Goal: Communication & Community: Answer question/provide support

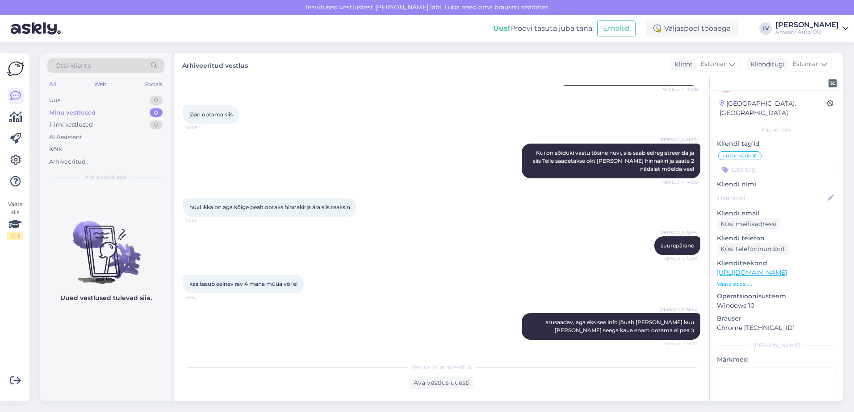
scroll to position [481, 0]
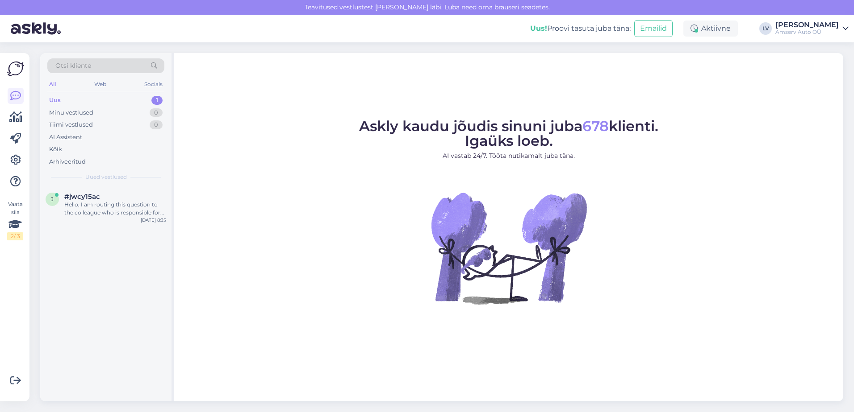
click at [112, 96] on div "Uus 1" at bounding box center [105, 100] width 117 height 12
click at [97, 212] on div "Hello, I am routing this question to the colleague who is responsible for this …" at bounding box center [115, 209] width 102 height 16
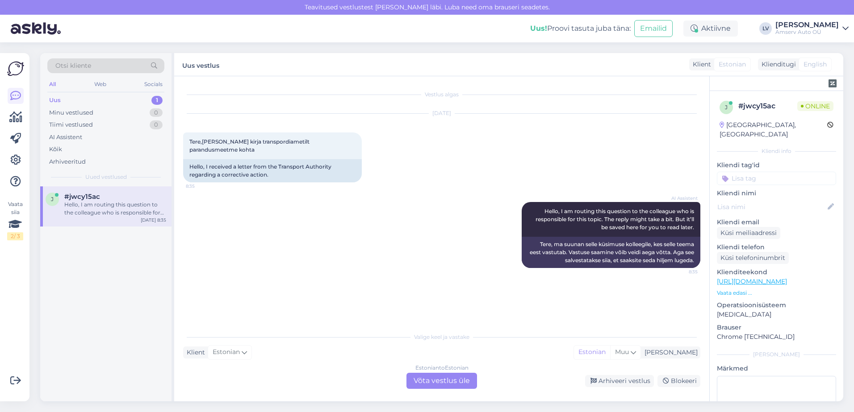
click at [438, 382] on div "Estonian to Estonian Võta vestlus üle" at bounding box center [441, 381] width 71 height 16
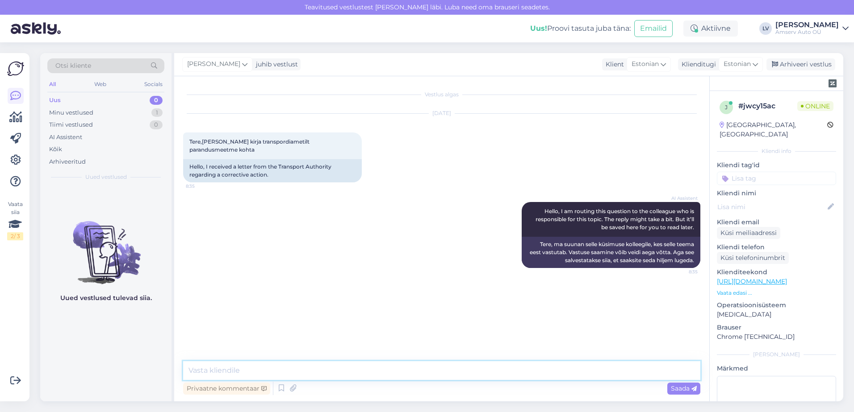
drag, startPoint x: 449, startPoint y: 371, endPoint x: 474, endPoint y: 360, distance: 27.0
click at [449, 370] on textarea at bounding box center [441, 371] width 517 height 19
type textarea "Tere"
type textarea "Kirjutage palun sõiduki reg. number"
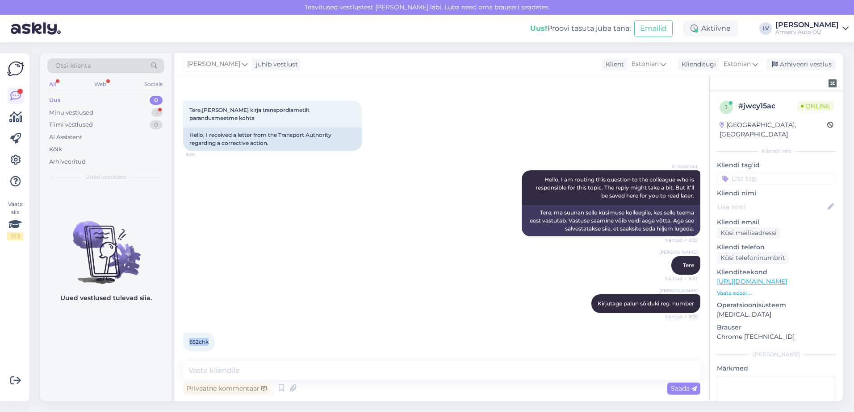
drag, startPoint x: 208, startPoint y: 339, endPoint x: 188, endPoint y: 333, distance: 20.9
click at [188, 333] on div "652chk 8:41" at bounding box center [199, 342] width 32 height 19
copy span "652chk"
drag, startPoint x: 273, startPoint y: 367, endPoint x: 242, endPoint y: 359, distance: 32.8
click at [274, 367] on textarea at bounding box center [441, 371] width 517 height 19
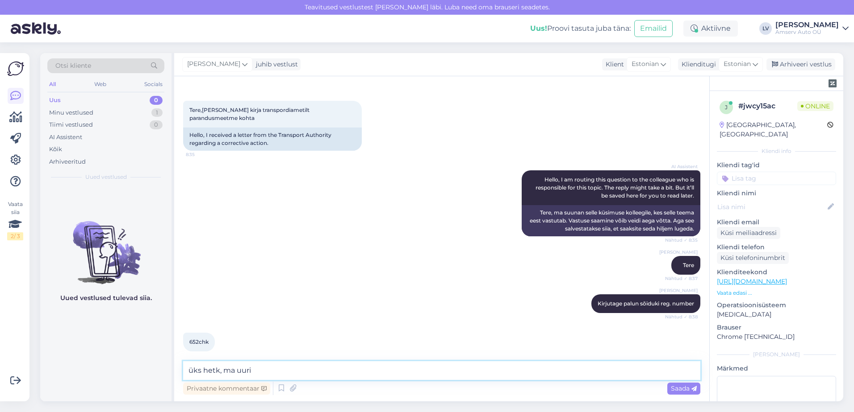
type textarea "üks hetk, ma uurin"
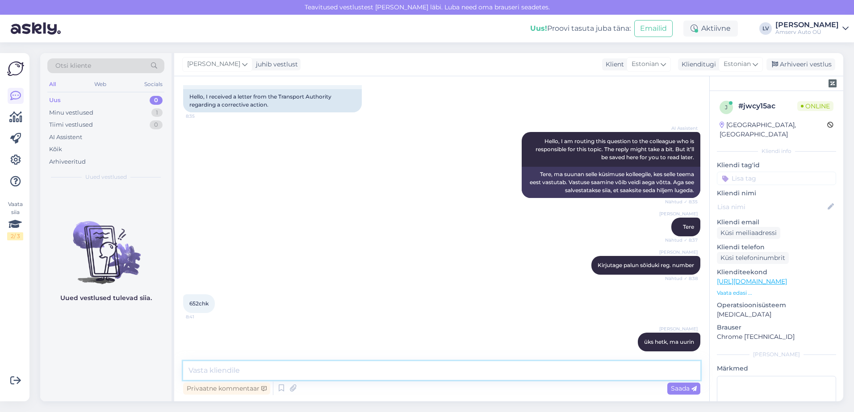
drag, startPoint x: 274, startPoint y: 372, endPoint x: 274, endPoint y: 365, distance: 7.2
click at [274, 371] on textarea at bounding box center [441, 371] width 517 height 19
type textarea "M"
paste textarea "650 2169 reio-rait.floren@amserv.ee"
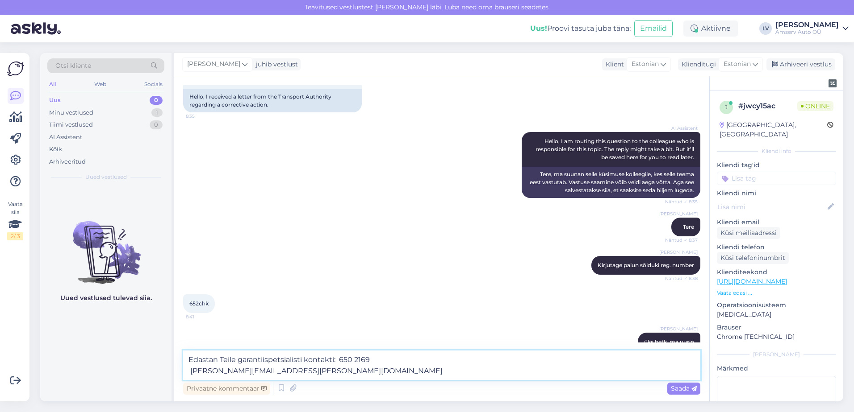
drag, startPoint x: 337, startPoint y: 359, endPoint x: 522, endPoint y: 364, distance: 185.3
click at [340, 360] on textarea "Edastan Teile garantiispetsialisti kontakti: 650 2169 reio-rait.floren@amserv.ee" at bounding box center [441, 365] width 517 height 29
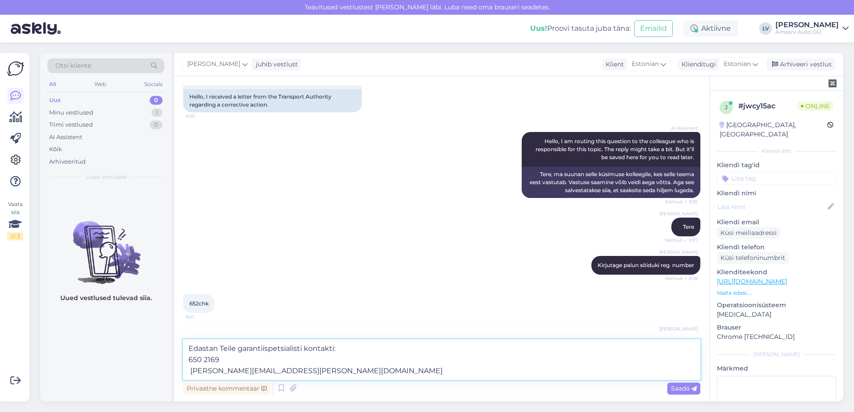
click at [188, 369] on textarea "Edastan Teile garantiispetsialisti kontakti: 650 2169 reio-rait.floren@amserv.ee" at bounding box center [441, 360] width 517 height 41
click at [191, 371] on textarea "Edastan Teile garantiispetsialisti kontakti: 650 2169 reio-rait.floren@amserv.ee" at bounding box center [441, 360] width 517 height 41
click at [287, 370] on textarea "Edastan Teile garantiispetsialisti kontakti: 650 2169 reio-rait.floren@amserv.ee" at bounding box center [441, 360] width 517 height 41
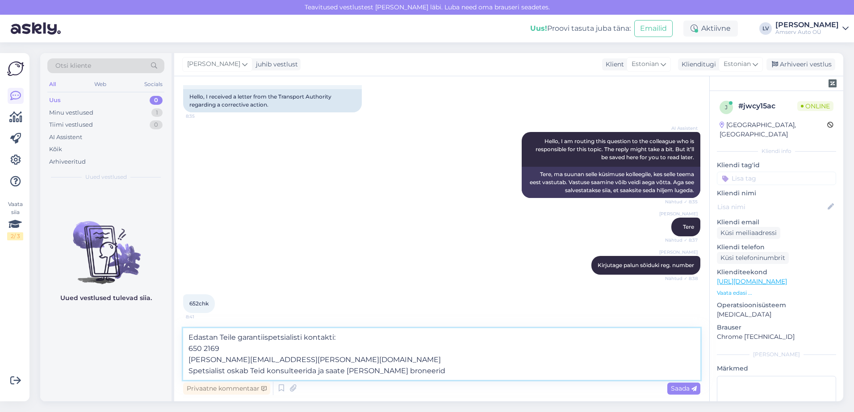
type textarea "Edastan Teile garantiispetsialisti kontakti: 650 2169 reio-rait.floren@amserv.e…"
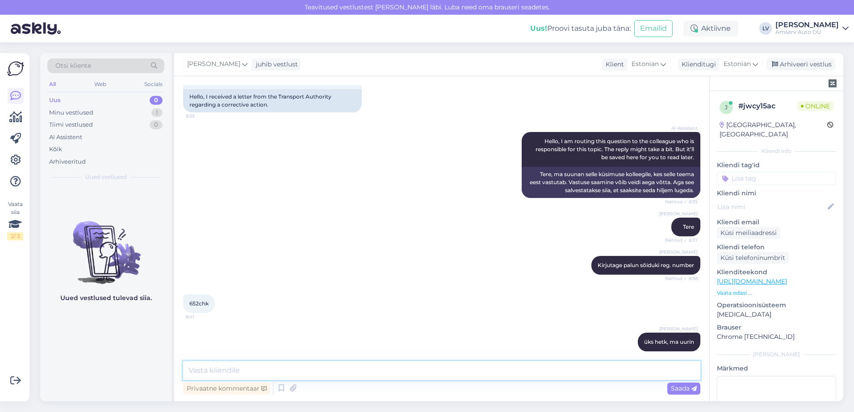
scroll to position [141, 0]
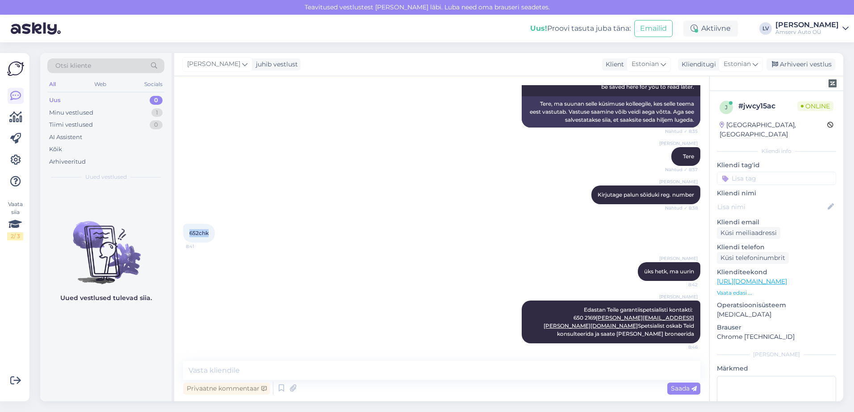
drag, startPoint x: 213, startPoint y: 226, endPoint x: 187, endPoint y: 224, distance: 26.5
click at [187, 224] on div "652chk 8:41" at bounding box center [199, 233] width 32 height 19
drag, startPoint x: 187, startPoint y: 224, endPoint x: 193, endPoint y: 227, distance: 7.0
copy span "652chk"
drag, startPoint x: 302, startPoint y: 367, endPoint x: 302, endPoint y: 358, distance: 8.0
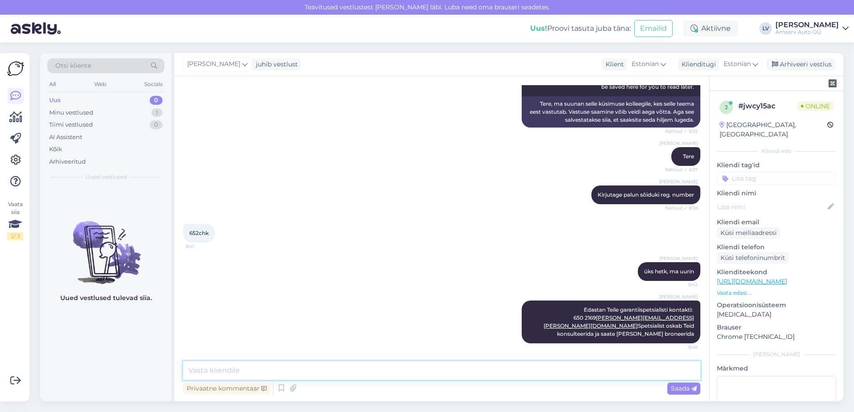
click at [302, 362] on textarea at bounding box center [441, 371] width 517 height 19
type textarea "või kui soovite saate oma kontakti meile jätta ja võtame ise Teiega päeva jooks…"
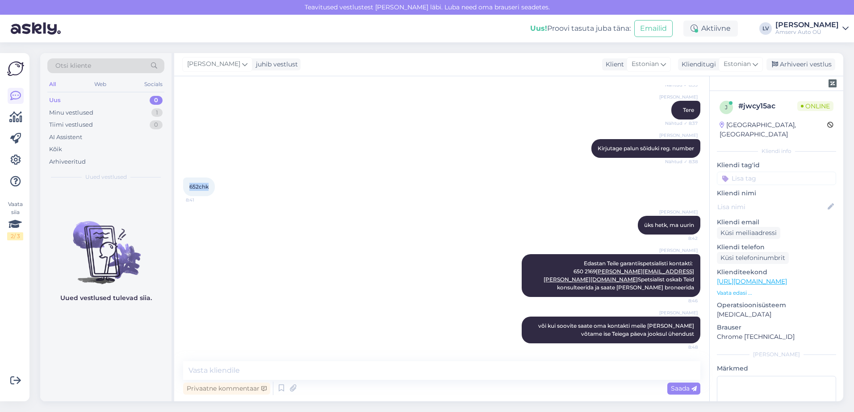
drag, startPoint x: 208, startPoint y: 175, endPoint x: 185, endPoint y: 178, distance: 23.0
click at [185, 178] on div "652chk 8:41" at bounding box center [199, 187] width 32 height 19
drag, startPoint x: 185, startPoint y: 178, endPoint x: 200, endPoint y: 176, distance: 14.4
copy span "652chk"
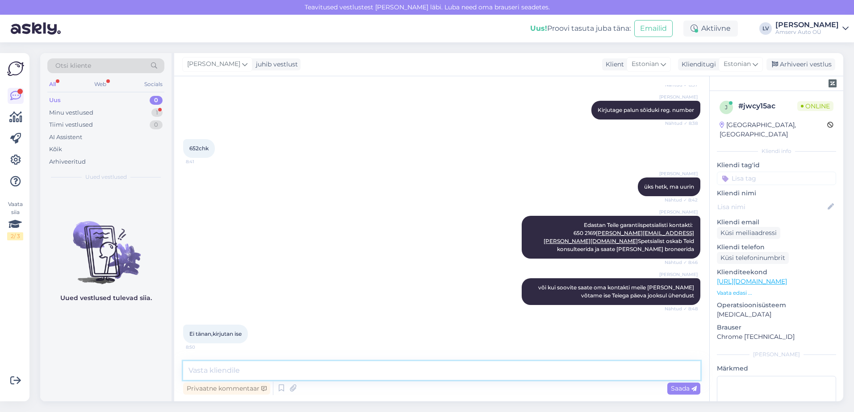
click at [287, 376] on textarea at bounding box center [441, 371] width 517 height 19
click at [295, 365] on textarea "Suurepärane," at bounding box center [441, 371] width 517 height 19
type textarea "Suurepärane"
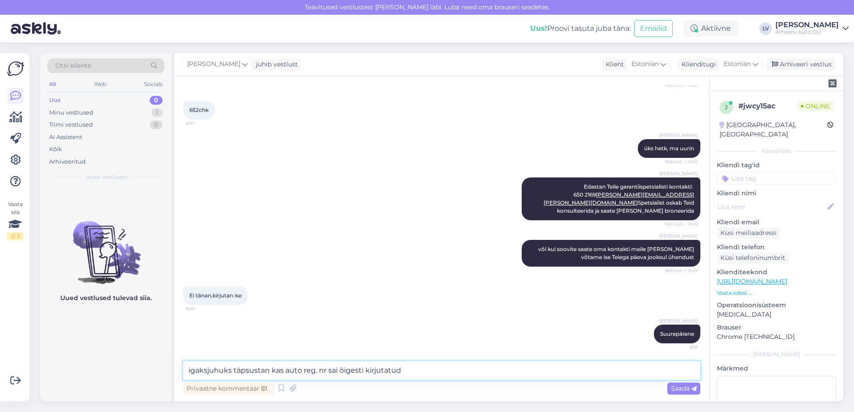
type textarea "igaksjuhuks täpsustan kas auto reg. nr sai õigesti kirjutatud?"
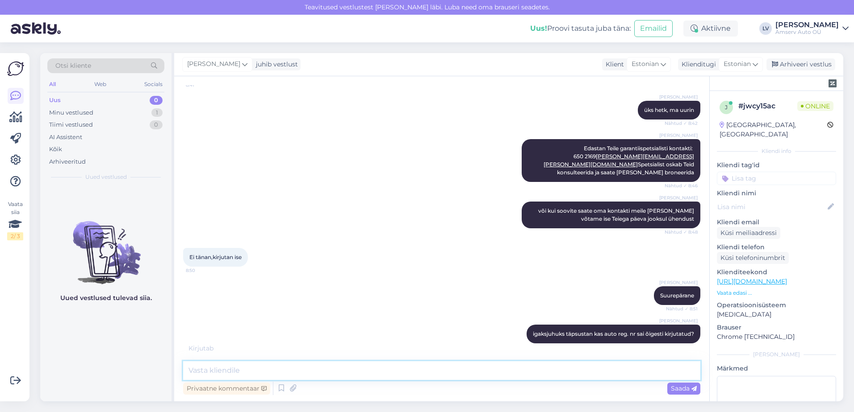
scroll to position [341, 0]
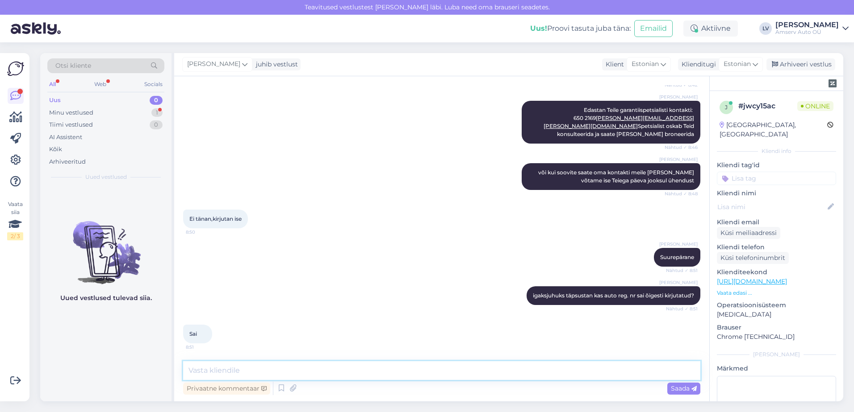
type textarea "s"
type textarea "aitäh"
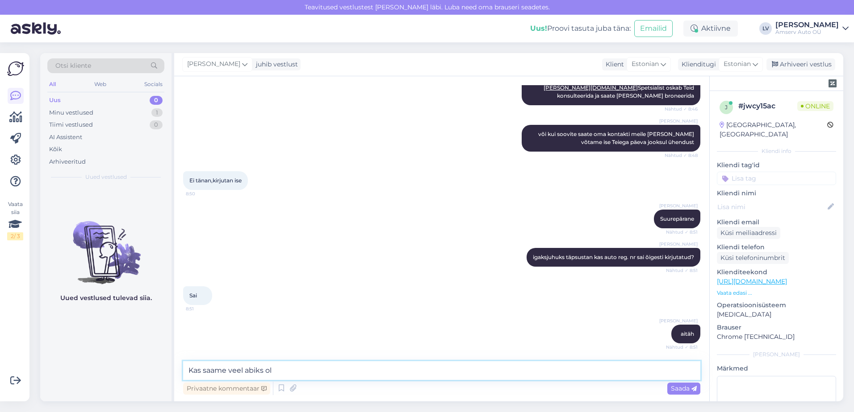
scroll to position [417, 0]
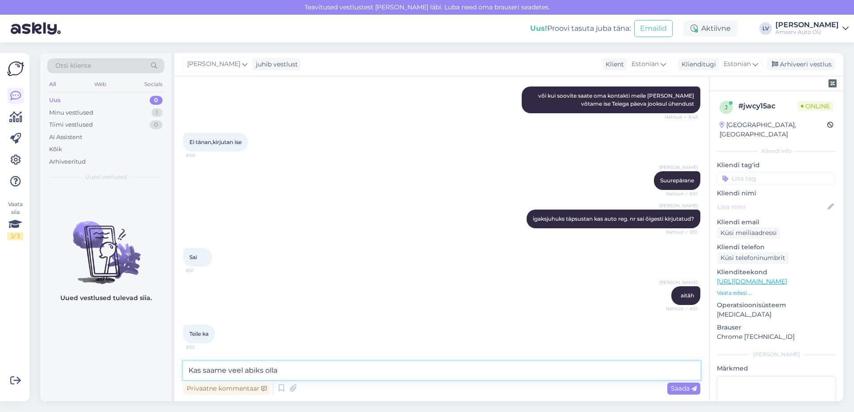
type textarea "Kas saame veel abiks olla?"
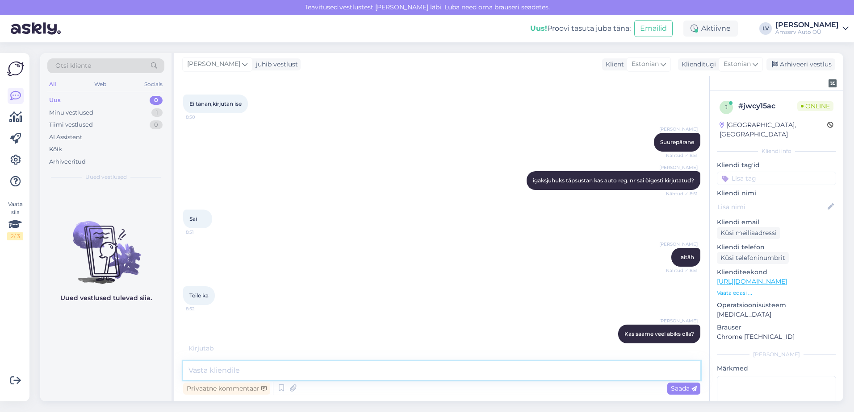
scroll to position [494, 0]
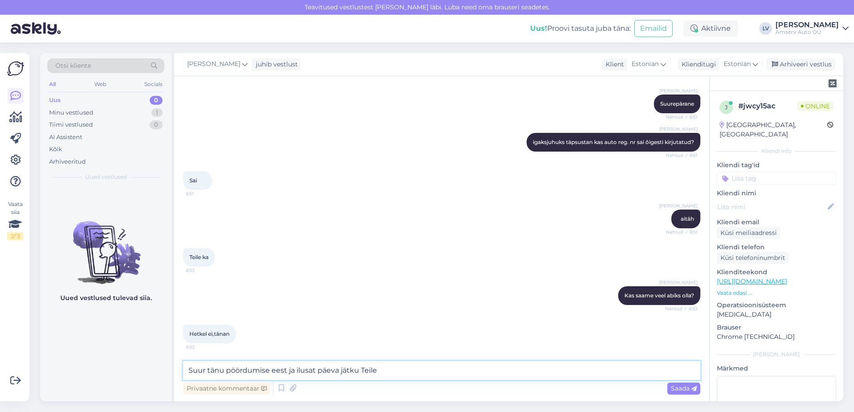
type textarea "Suur tänu pöördumise eest ja ilusat päeva jätku Teile"
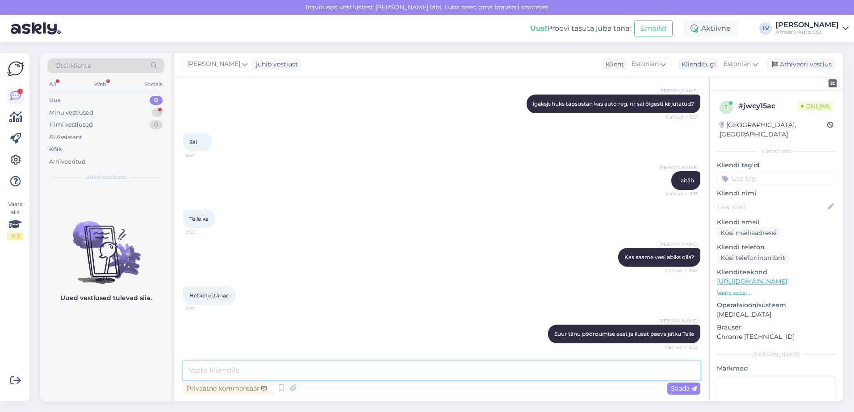
scroll to position [571, 0]
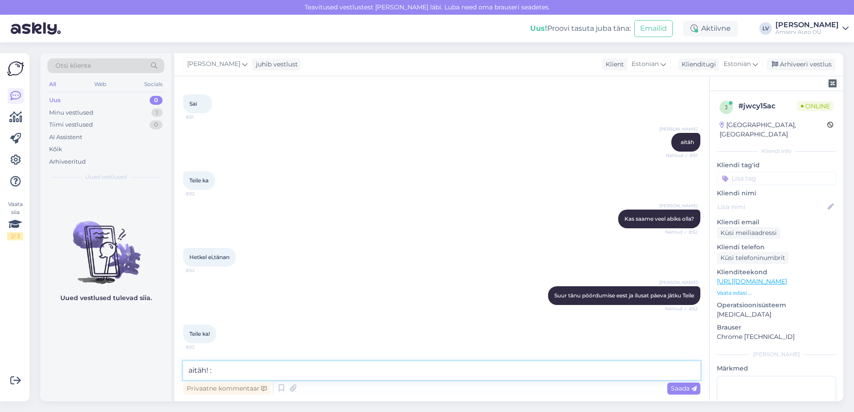
type textarea "aitäh! :)"
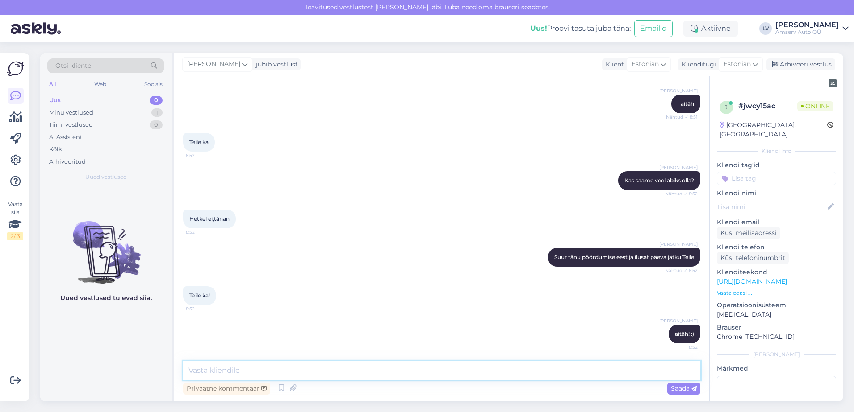
scroll to position [565, 0]
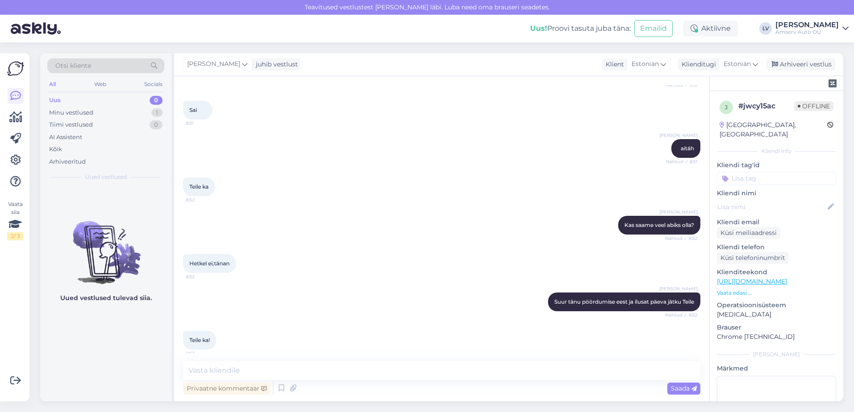
click at [119, 100] on div "Uus 0" at bounding box center [105, 100] width 117 height 12
click at [110, 112] on div "Minu vestlused 1" at bounding box center [105, 113] width 117 height 12
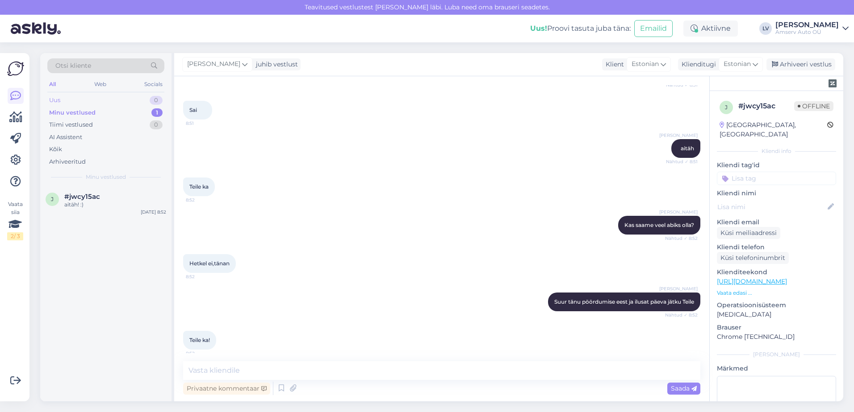
click at [99, 106] on div "Uus 0" at bounding box center [105, 100] width 117 height 12
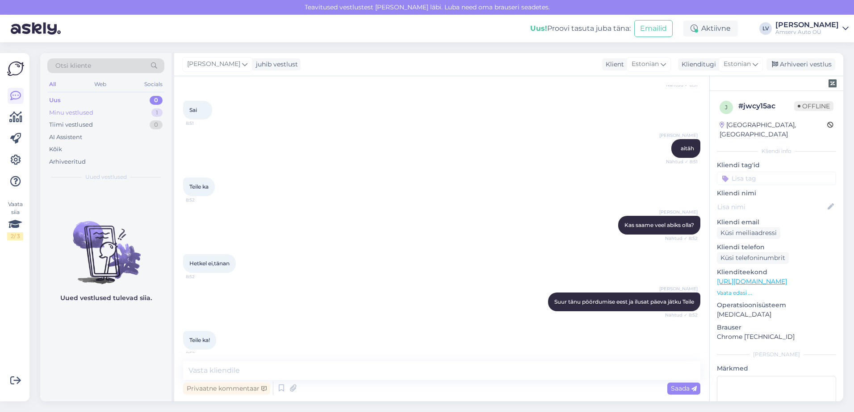
click at [109, 112] on div "Minu vestlused 1" at bounding box center [105, 113] width 117 height 12
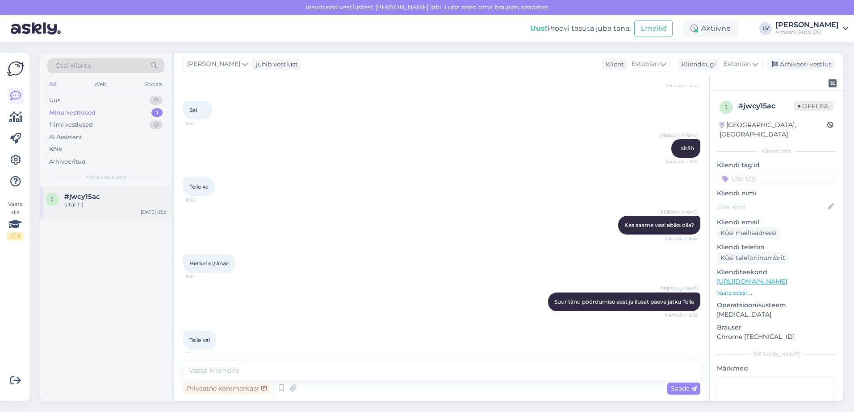
click at [82, 203] on div "aitäh! :)" at bounding box center [115, 205] width 102 height 8
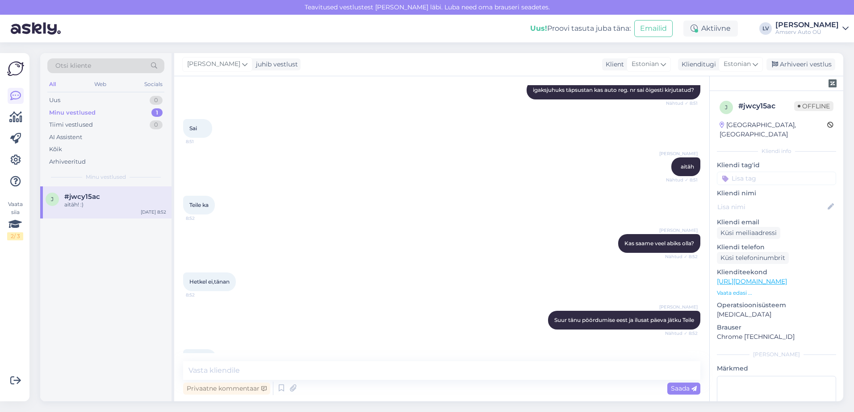
scroll to position [297, 0]
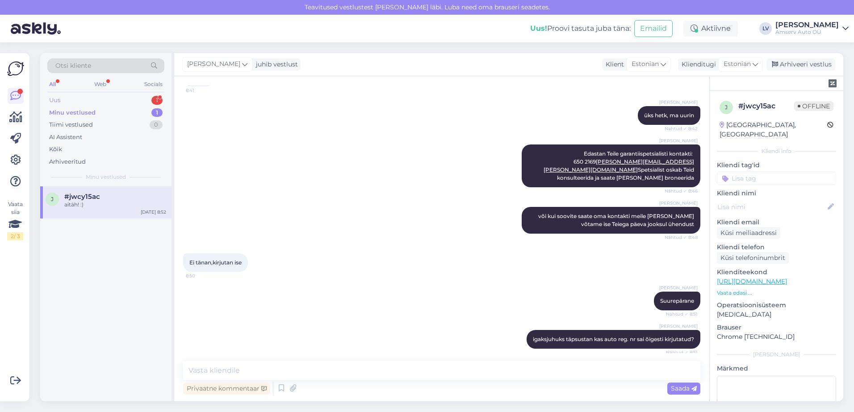
click at [142, 96] on div "Uus 1" at bounding box center [105, 100] width 117 height 12
click at [115, 204] on div "I am routing this question to the colleague who is responsible for this topic. …" at bounding box center [115, 209] width 102 height 16
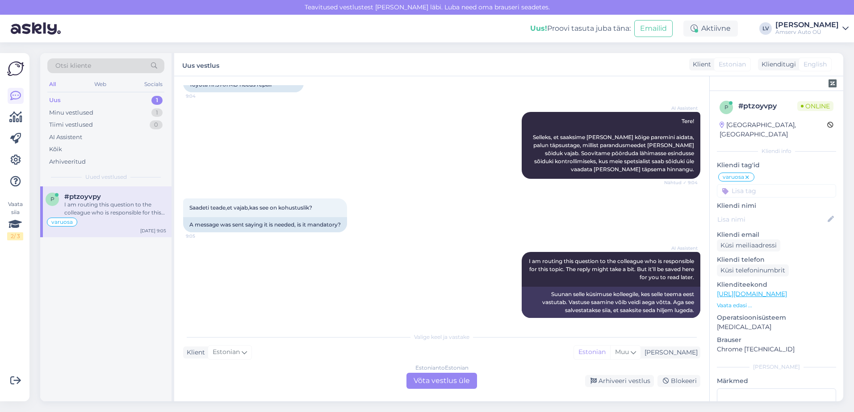
click at [422, 381] on div "Estonian to Estonian Võta vestlus üle" at bounding box center [441, 381] width 71 height 16
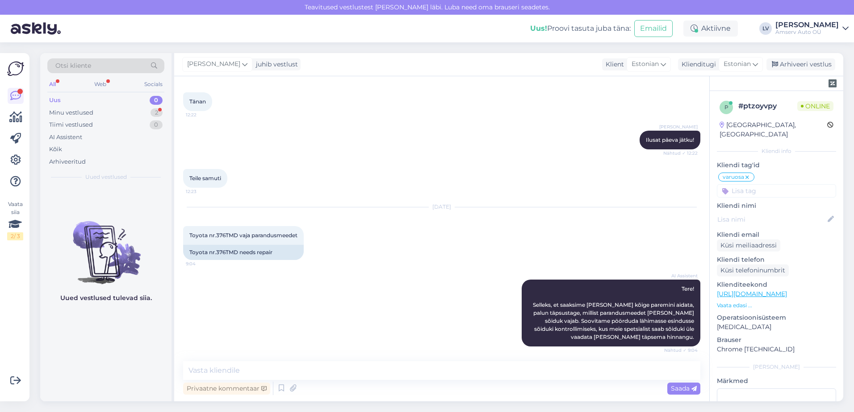
scroll to position [529, 0]
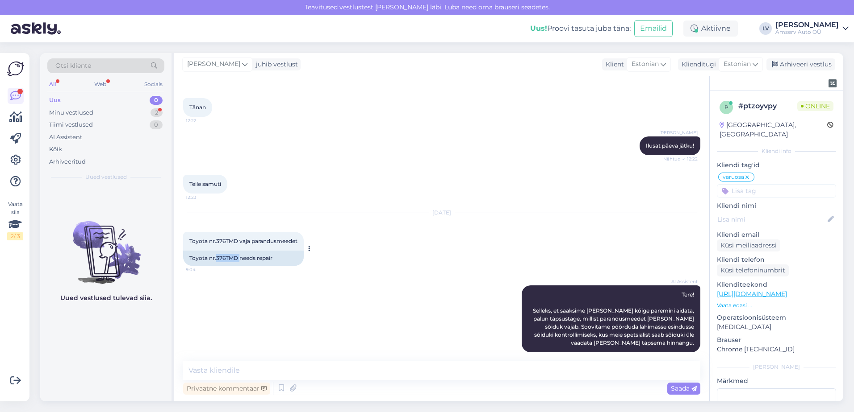
drag, startPoint x: 238, startPoint y: 251, endPoint x: 217, endPoint y: 250, distance: 21.9
click at [217, 251] on div "Toyota nr.376TMD needs repair" at bounding box center [243, 258] width 121 height 15
copy div "376TMD"
drag, startPoint x: 266, startPoint y: 369, endPoint x: 268, endPoint y: 350, distance: 18.4
click at [262, 357] on div "Vestlus algas Jun 6 2025 Soovin leida Toyota Avensisele pihusti peal asuvat küt…" at bounding box center [441, 238] width 535 height 325
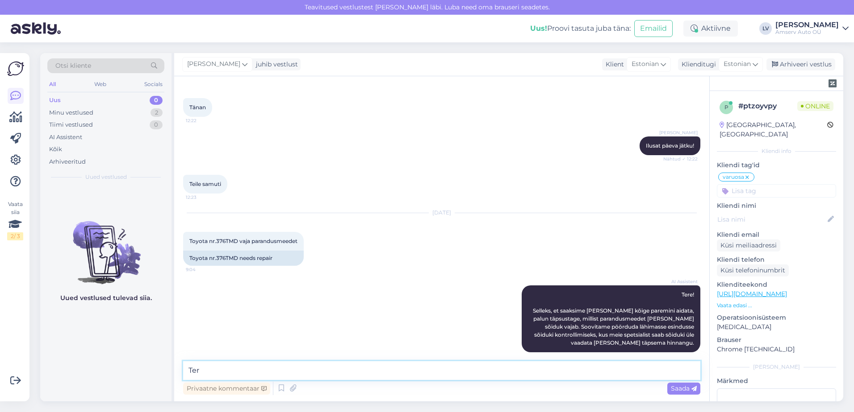
type textarea "Tere"
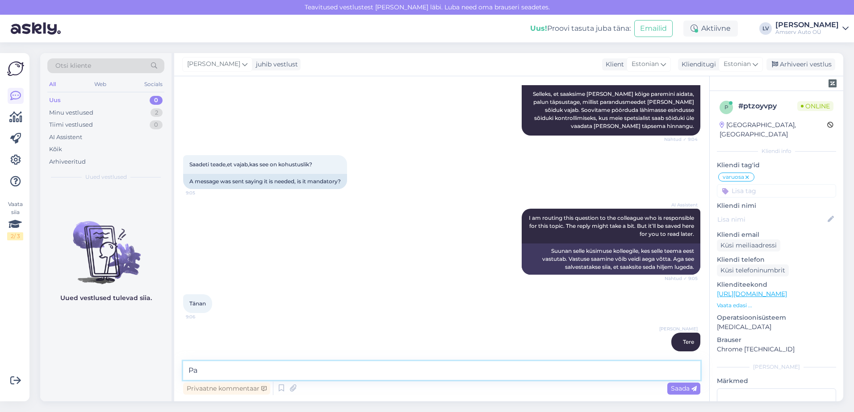
type textarea "P"
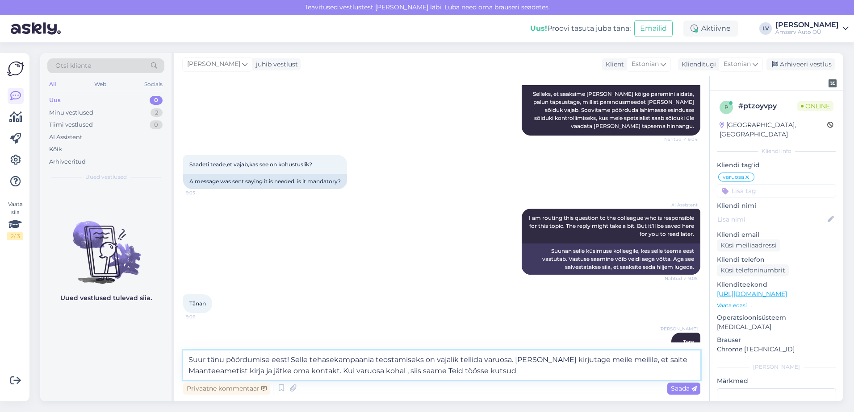
type textarea "Suur tänu pöördumise eest! Selle tehasekampaania teostamiseks on vajalik tellid…"
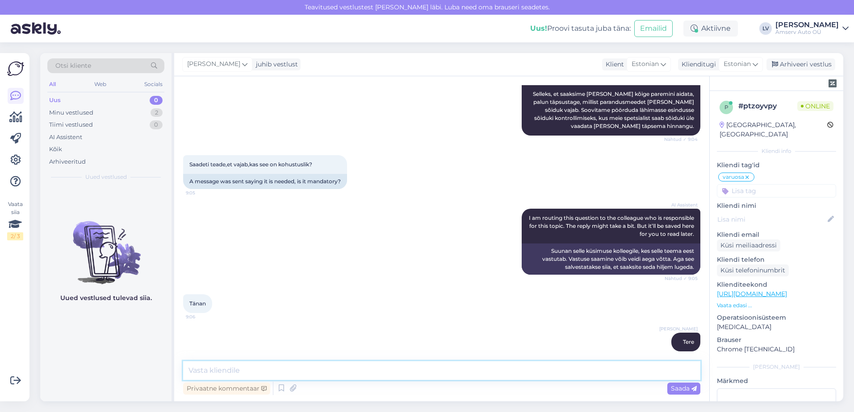
scroll to position [808, 0]
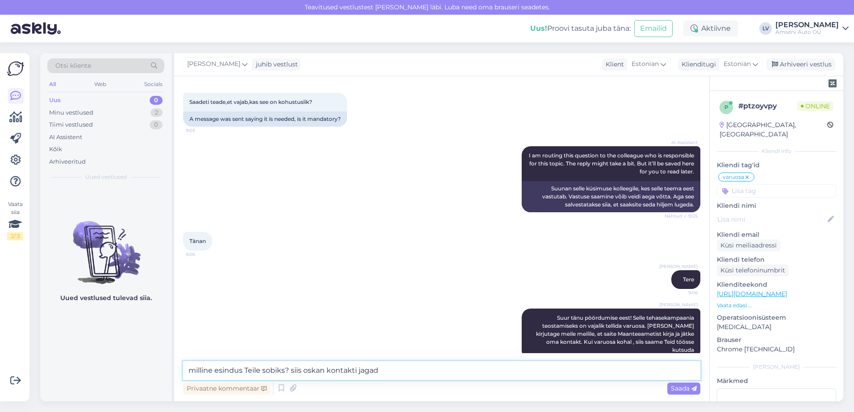
type textarea "milline esindus Teile sobiks? siis oskan kontakti jagada"
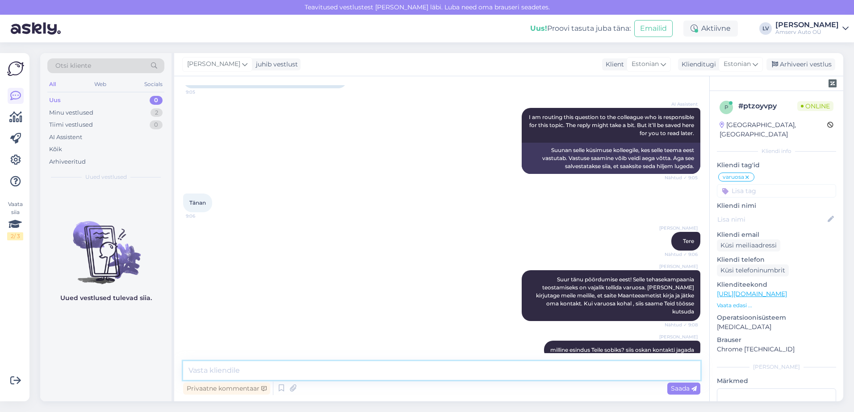
scroll to position [885, 0]
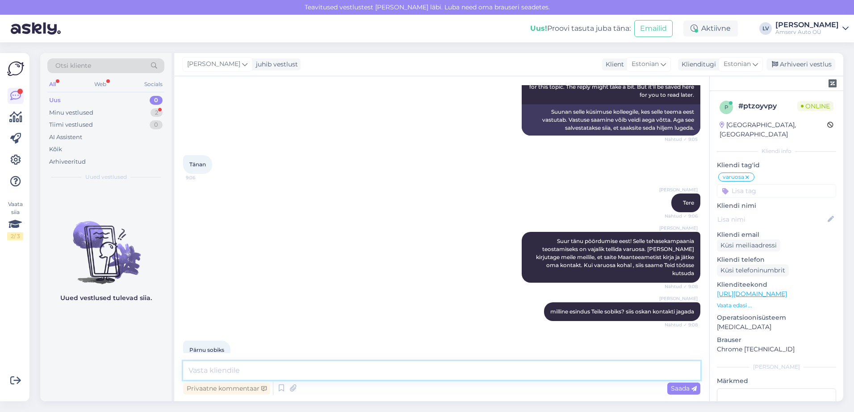
click at [228, 365] on textarea at bounding box center [441, 371] width 517 height 19
paste textarea "hooldus.parnu@amserv.ee"
type textarea "hooldus.parnu@amserv.ee"
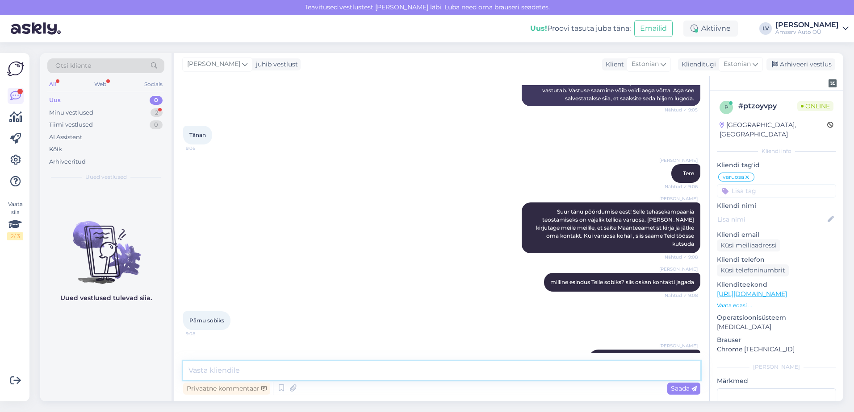
scroll to position [924, 0]
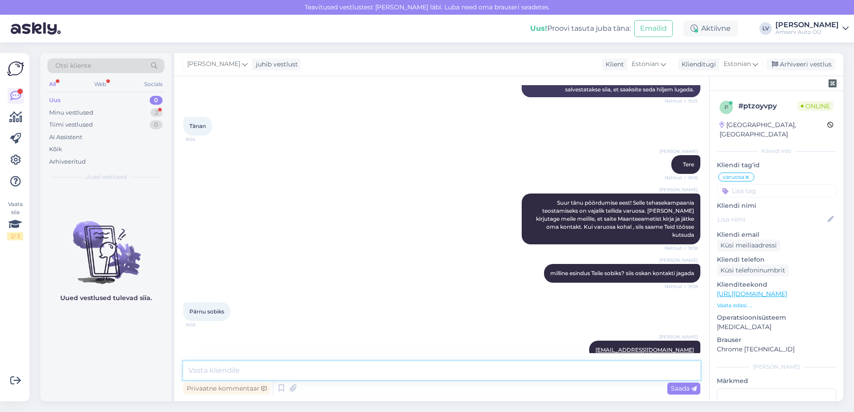
drag, startPoint x: 332, startPoint y: 373, endPoint x: 358, endPoint y: 381, distance: 27.4
click at [331, 373] on textarea at bounding box center [441, 371] width 517 height 19
drag, startPoint x: 416, startPoint y: 372, endPoint x: 410, endPoint y: 375, distance: 5.8
click at [417, 371] on textarea at bounding box center [441, 371] width 517 height 19
type textarea "Kas saame veel kuidagi abiks Teile olla?"
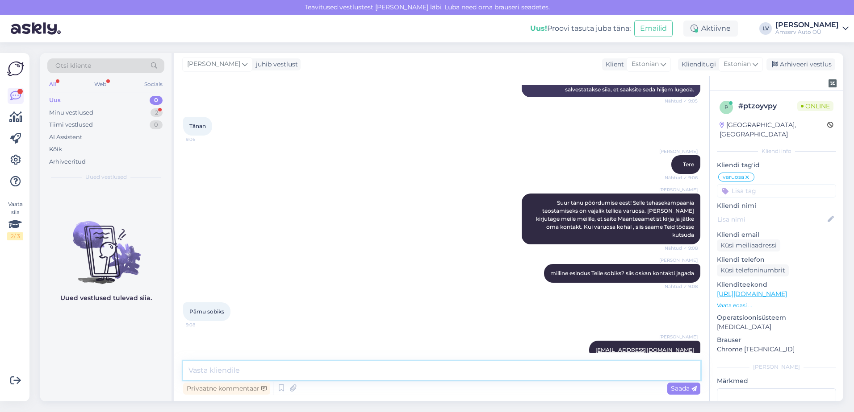
scroll to position [962, 0]
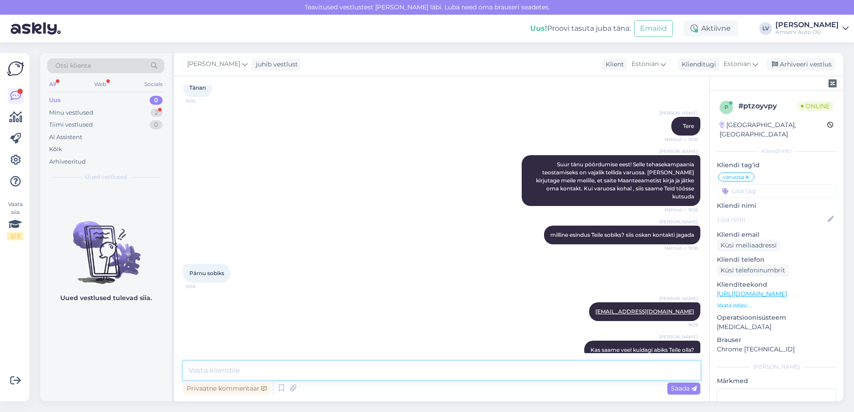
click at [537, 368] on textarea at bounding box center [441, 371] width 517 height 19
click at [467, 370] on textarea at bounding box center [441, 371] width 517 height 19
paste textarea "varuosa.parnu@amserv.ee"
type textarea "saab ka otse varuosadesse kirjutada varuosa.parnu@amserv.ee"
click at [428, 370] on textarea "saab ka otse varuosadesse kirjutada varuosa.parnu@amserv.ee" at bounding box center [441, 371] width 517 height 19
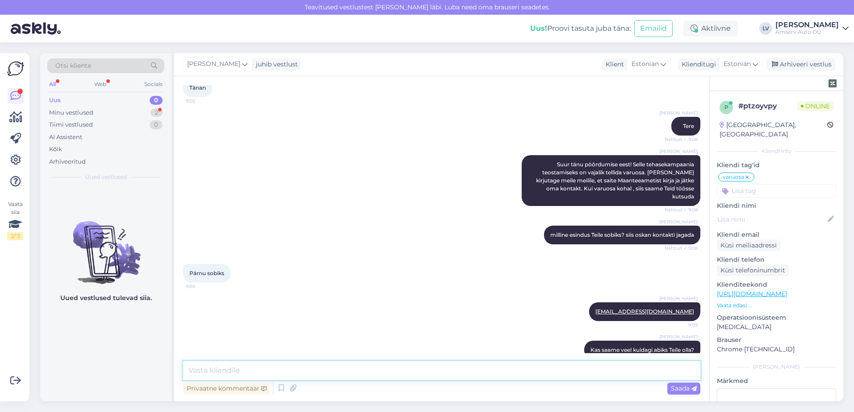
scroll to position [1008, 0]
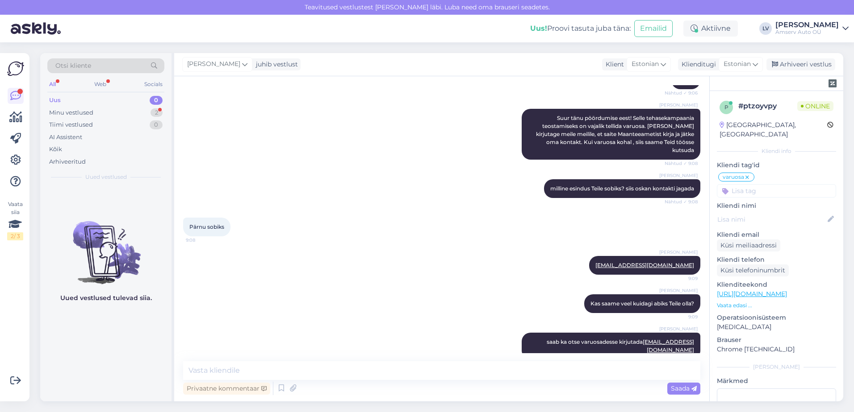
click at [451, 395] on div "Privaatne kommentaar Saada" at bounding box center [441, 388] width 517 height 17
drag, startPoint x: 448, startPoint y: 386, endPoint x: 449, endPoint y: 380, distance: 5.5
click at [448, 384] on div "Privaatne kommentaar Saada" at bounding box center [441, 388] width 517 height 17
click at [449, 379] on textarea at bounding box center [441, 371] width 517 height 19
click at [448, 378] on textarea at bounding box center [441, 371] width 517 height 19
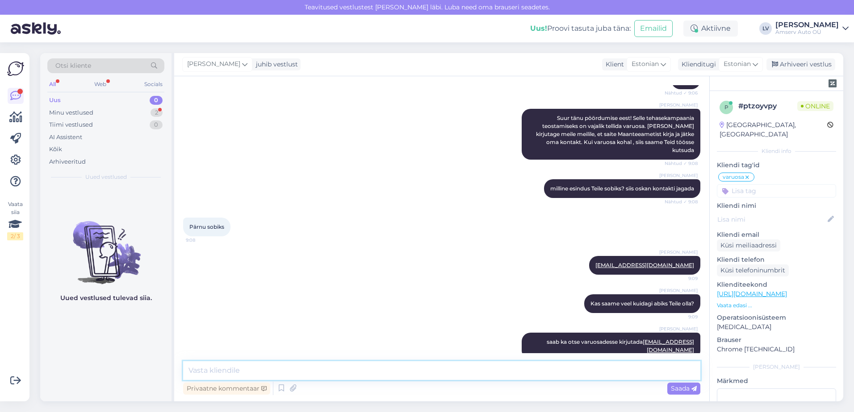
click at [332, 379] on textarea at bounding box center [441, 371] width 517 height 19
click at [303, 376] on textarea at bounding box center [441, 371] width 517 height 19
type textarea "Kui saab veel abiks olla , siis palun andke teada meile"
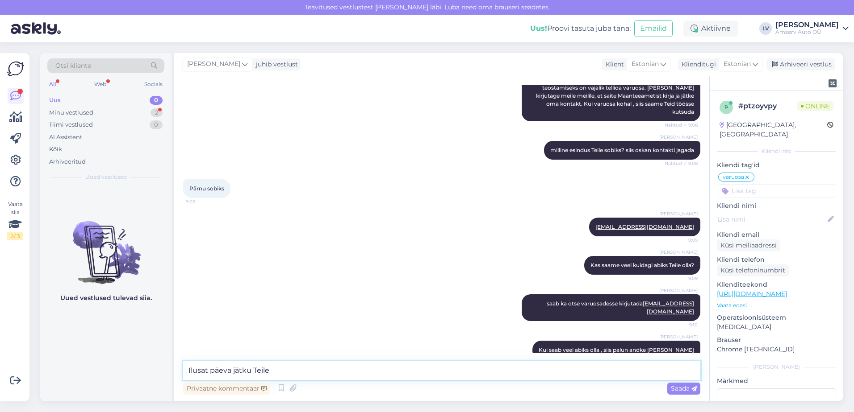
type textarea "Ilusat päeva jätku Teile"
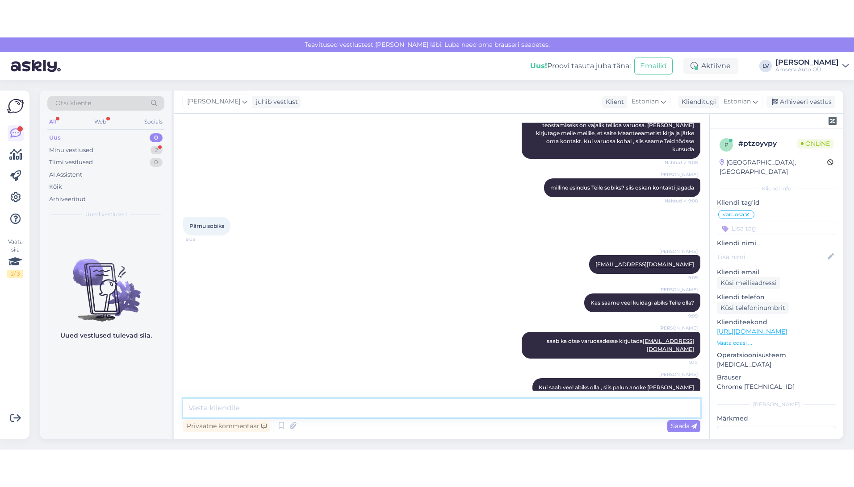
scroll to position [1085, 0]
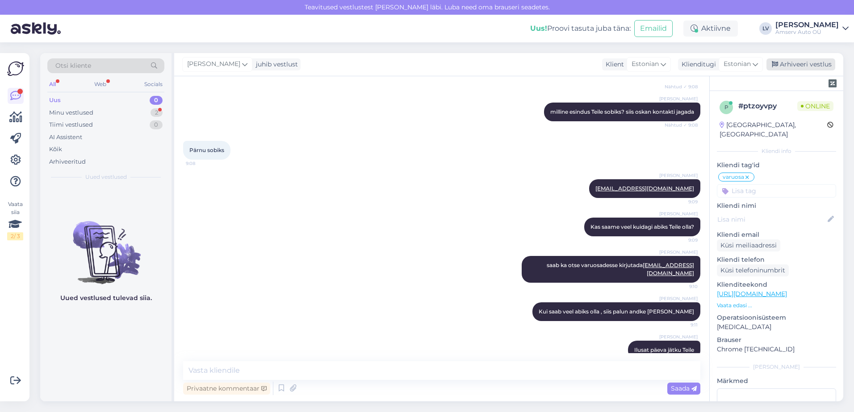
click at [799, 68] on div "Arhiveeri vestlus" at bounding box center [800, 64] width 69 height 12
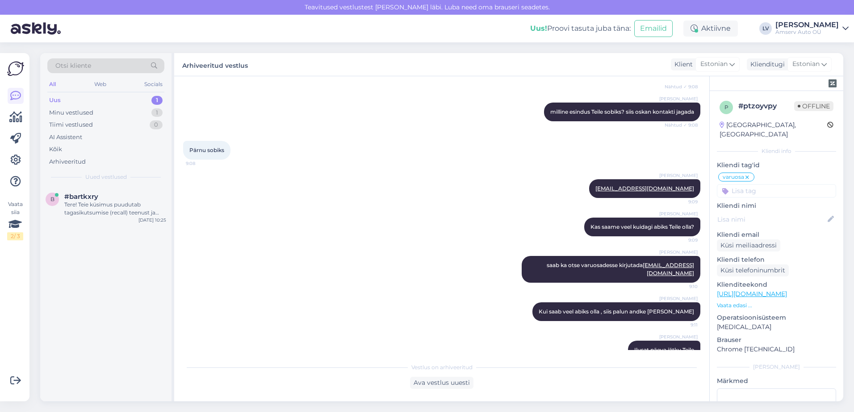
click at [132, 98] on div "Uus 1" at bounding box center [105, 100] width 117 height 12
click at [118, 203] on div "Tere! Teie küsimus puudutab tagasikutsumise (recall) teenust ja sellega seotud …" at bounding box center [115, 209] width 102 height 16
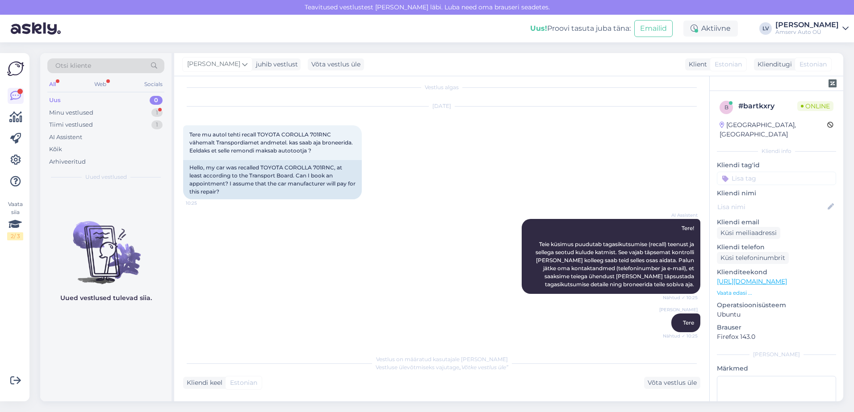
scroll to position [237, 0]
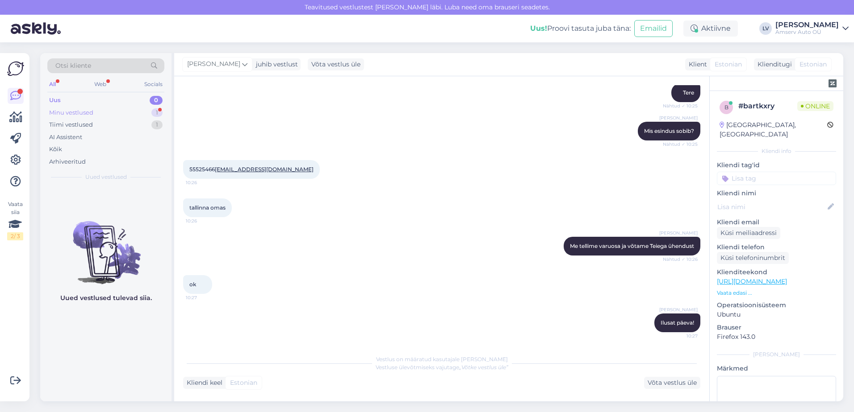
click at [141, 112] on div "Minu vestlused 1" at bounding box center [105, 113] width 117 height 12
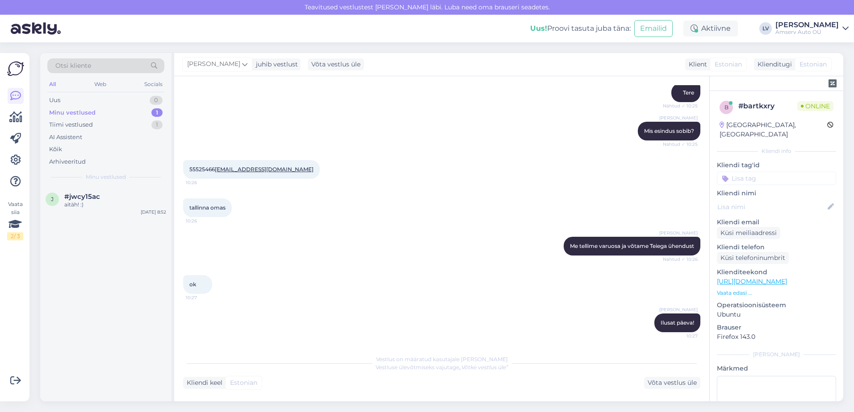
click at [139, 110] on div "Minu vestlused 1" at bounding box center [105, 113] width 117 height 12
click at [67, 213] on div "j #jwcy15ac aitäh! :) Oct 3 8:52" at bounding box center [105, 203] width 131 height 32
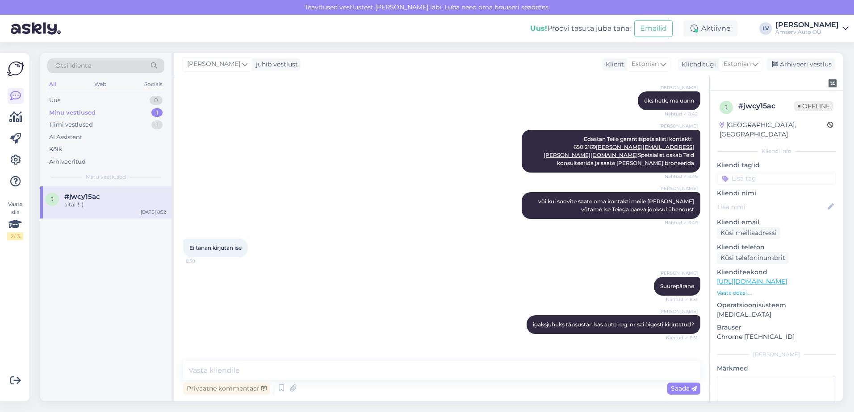
scroll to position [297, 0]
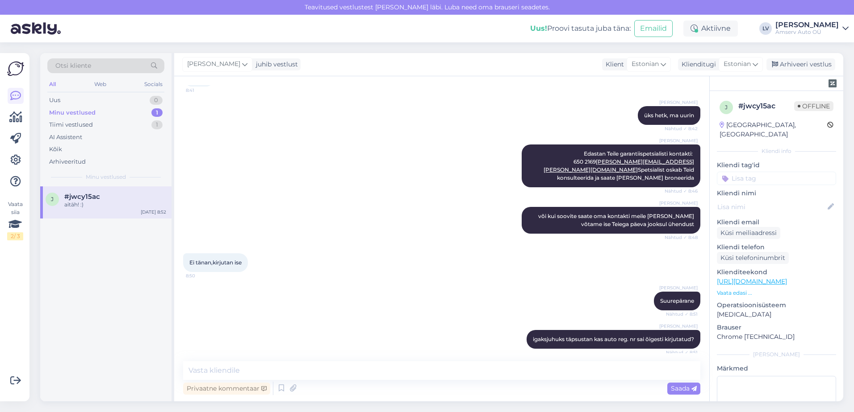
click at [774, 172] on input at bounding box center [775, 178] width 119 height 13
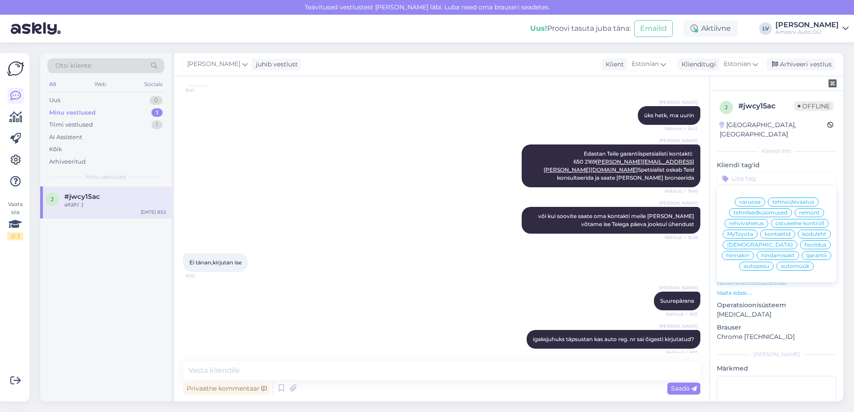
click at [746, 200] on span "varuosa" at bounding box center [749, 202] width 21 height 5
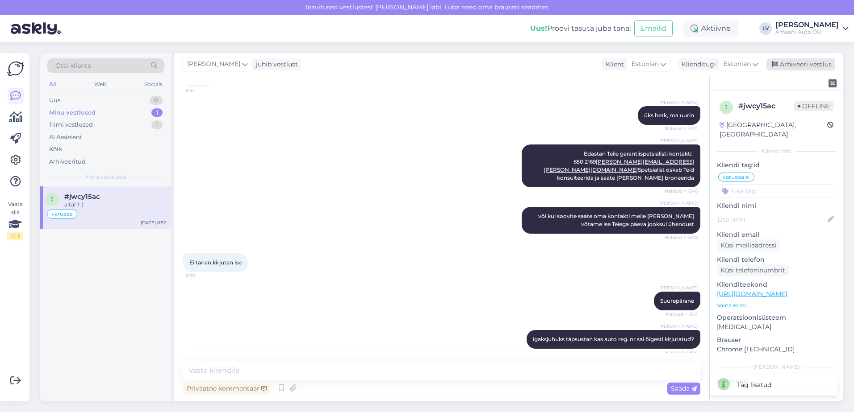
click at [813, 64] on div "Arhiveeri vestlus" at bounding box center [800, 64] width 69 height 12
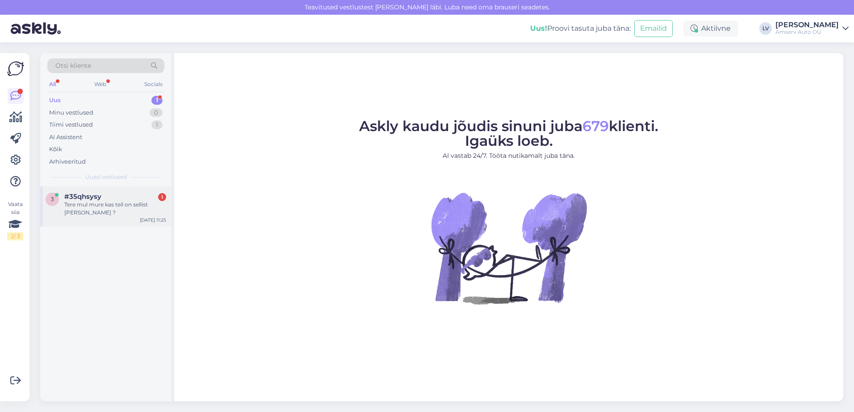
click at [109, 207] on div "Tere mul mure kas teil on sellist [PERSON_NAME] ?" at bounding box center [115, 209] width 102 height 16
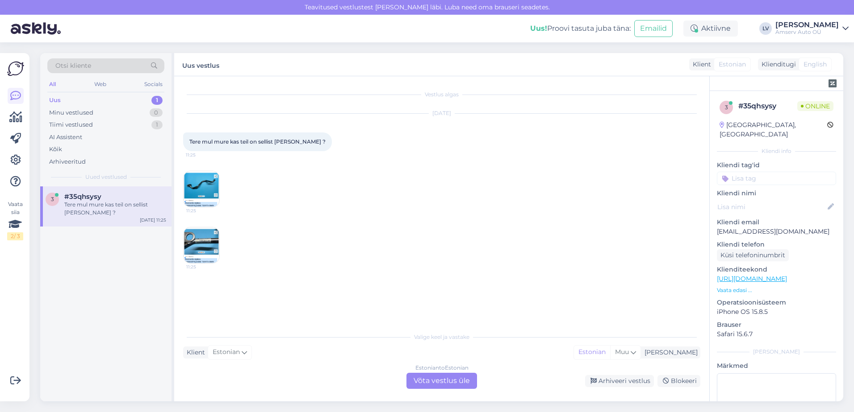
click at [454, 382] on div "Estonian to Estonian Võta vestlus üle" at bounding box center [441, 381] width 71 height 16
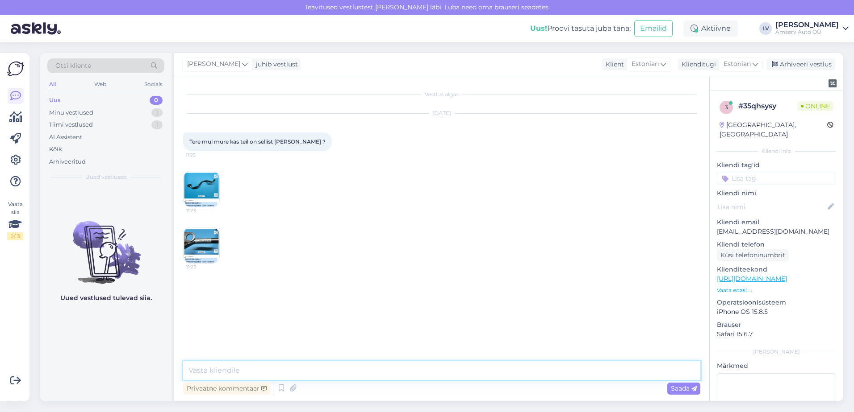
drag, startPoint x: 337, startPoint y: 363, endPoint x: 355, endPoint y: 367, distance: 18.2
click at [337, 364] on textarea at bounding box center [441, 371] width 517 height 19
type textarea "Tere"
click at [253, 371] on textarea at bounding box center [441, 371] width 517 height 19
click at [251, 369] on textarea at bounding box center [441, 371] width 517 height 19
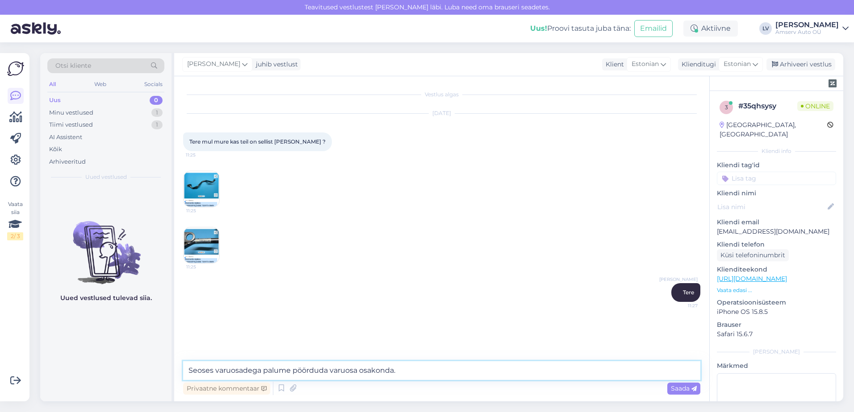
click at [396, 368] on textarea "Seoses varuosadega palume pöörduda varuosa osakonda." at bounding box center [441, 371] width 517 height 19
click at [202, 172] on img at bounding box center [201, 189] width 36 height 36
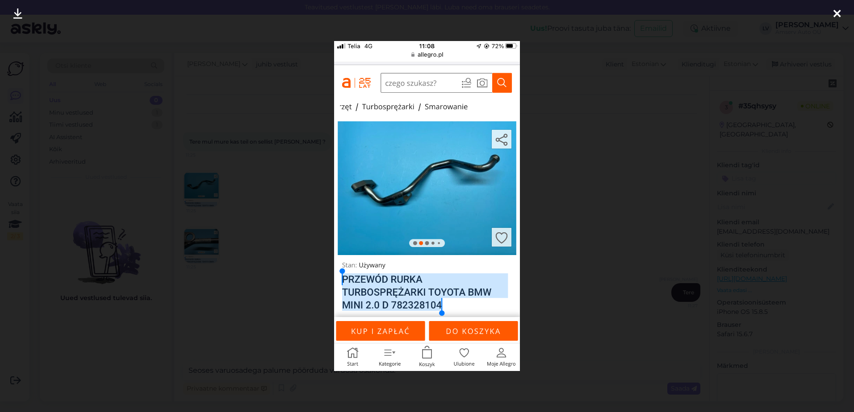
click at [649, 221] on div at bounding box center [427, 206] width 854 height 412
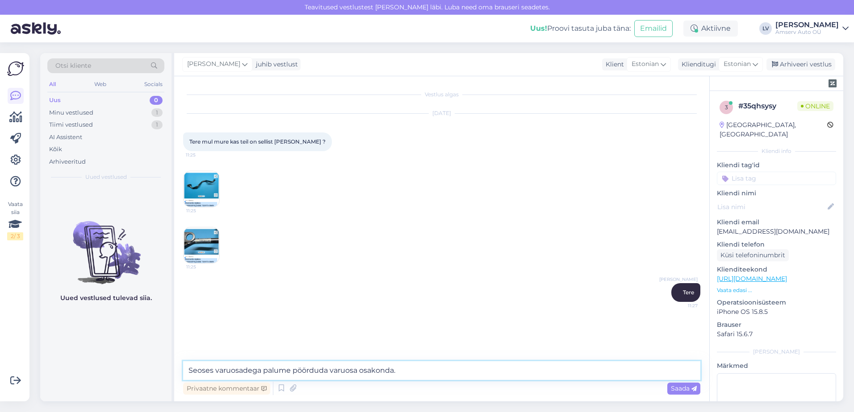
click at [444, 370] on textarea "Seoses varuosadega palume pöörduda varuosa osakonda." at bounding box center [441, 371] width 517 height 19
click at [491, 372] on textarea "Seoses varuosadega palume pöörduda varuosa osakonda. Palume [PERSON_NAME] kinni…" at bounding box center [441, 371] width 517 height 19
click at [552, 371] on textarea "Seoses varuosadega palume pöörduda varuosa osakonda. Palume [PERSON_NAME] kinni…" at bounding box center [441, 371] width 517 height 19
type textarea "Seoses varuosadega palume pöörduda varuosa osakonda. Palume [PERSON_NAME] kinni…"
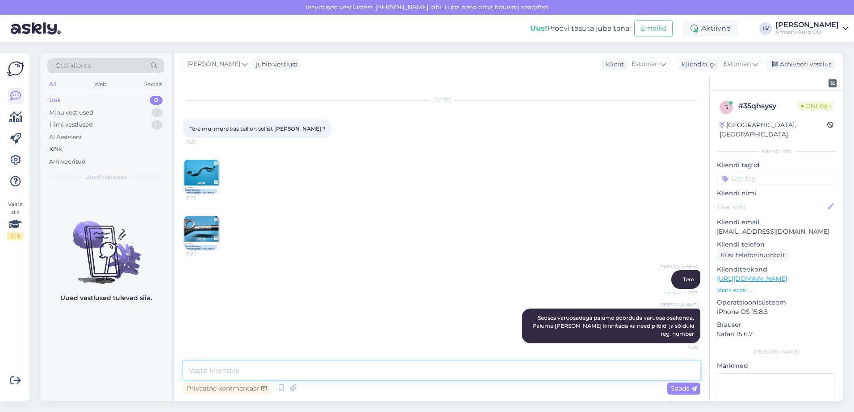
click at [300, 367] on textarea at bounding box center [441, 371] width 517 height 19
paste textarea "650 2152 [EMAIL_ADDRESS][DOMAIN_NAME]"
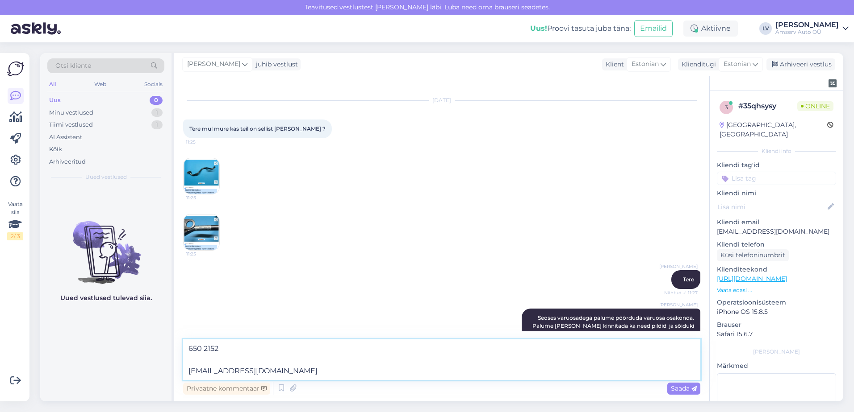
click at [187, 371] on textarea "650 2152 [EMAIL_ADDRESS][DOMAIN_NAME]" at bounding box center [441, 360] width 517 height 41
type textarea "650 2152 [EMAIL_ADDRESS][DOMAIN_NAME]"
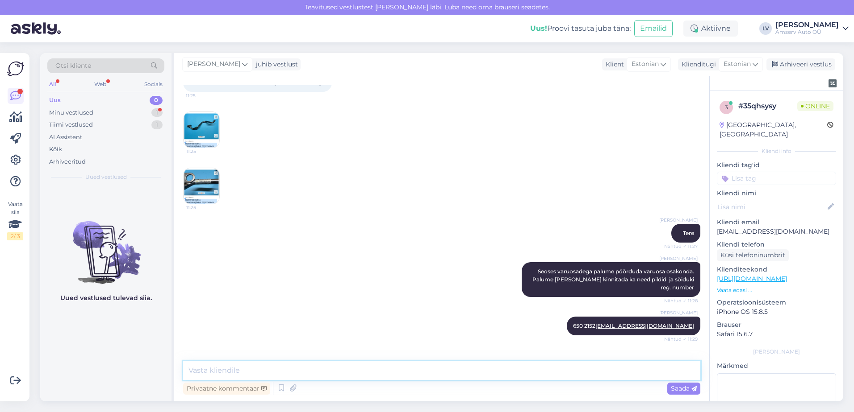
scroll to position [98, 0]
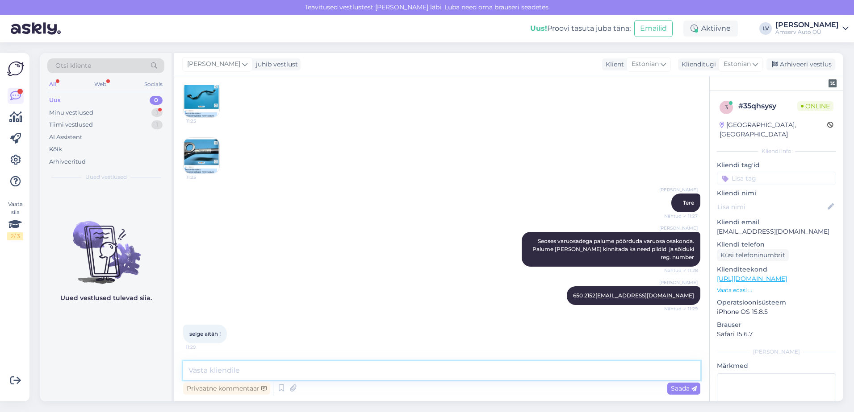
click at [284, 366] on textarea at bounding box center [441, 371] width 517 height 19
type textarea "S"
type textarea "Kas saame veel millegiga abiks olla?"
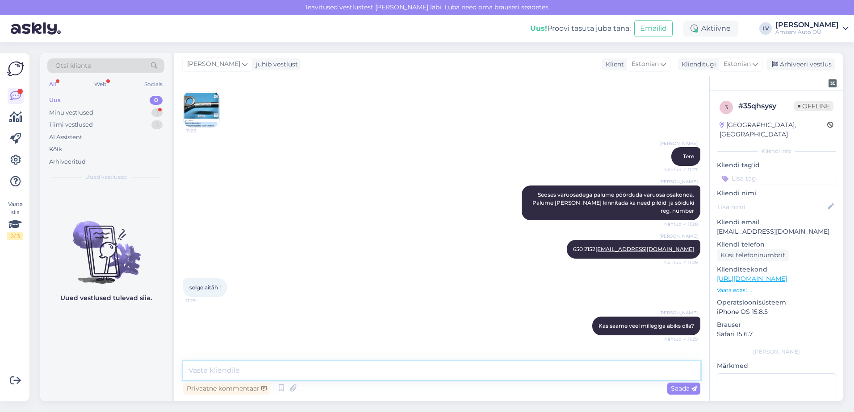
scroll to position [175, 0]
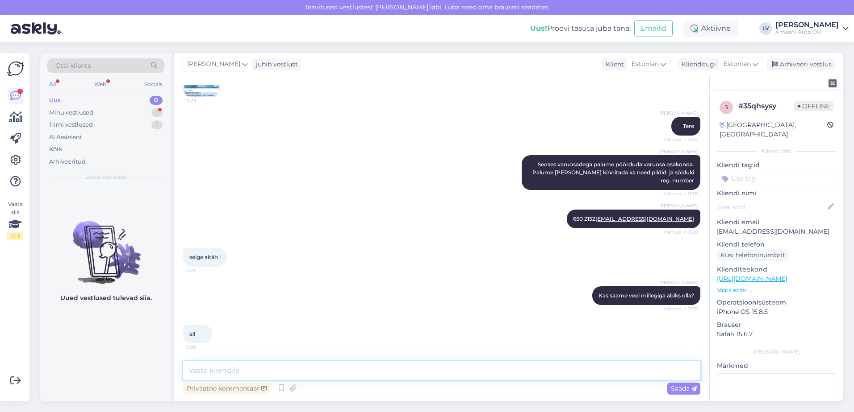
click at [230, 377] on textarea at bounding box center [441, 371] width 517 height 19
type textarea "Suur tänu pöördumise eest ja ilusat päeva jätku Teile"
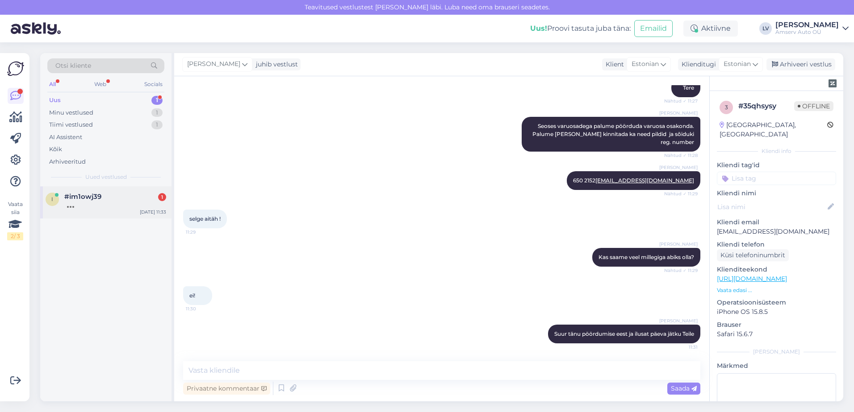
drag, startPoint x: 89, startPoint y: 202, endPoint x: 109, endPoint y: 201, distance: 20.1
click at [89, 202] on div at bounding box center [115, 205] width 102 height 8
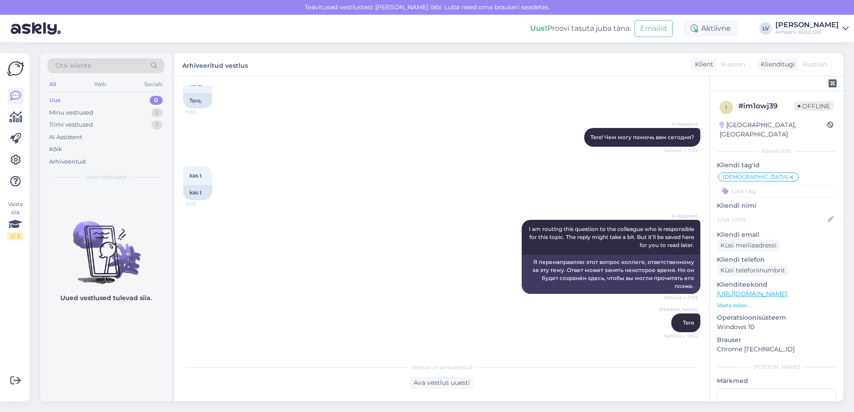
scroll to position [500, 0]
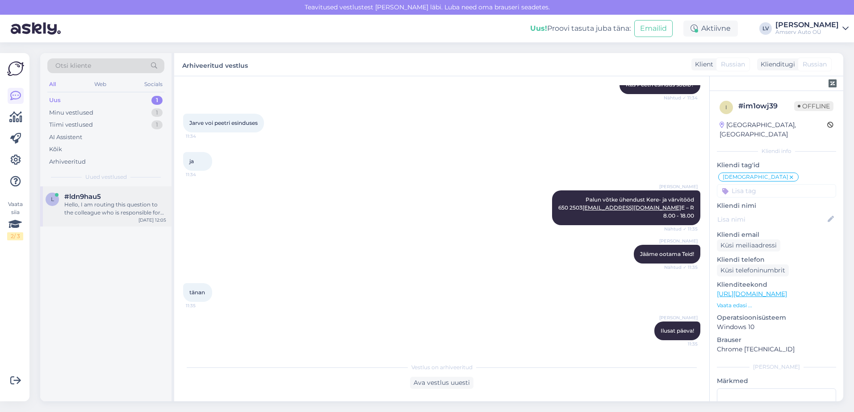
click at [96, 213] on div "Hello, I am routing this question to the colleague who is responsible for this …" at bounding box center [115, 209] width 102 height 16
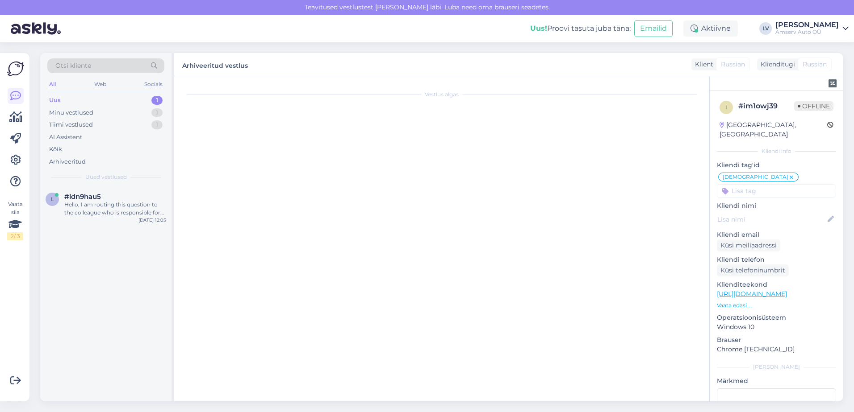
scroll to position [0, 0]
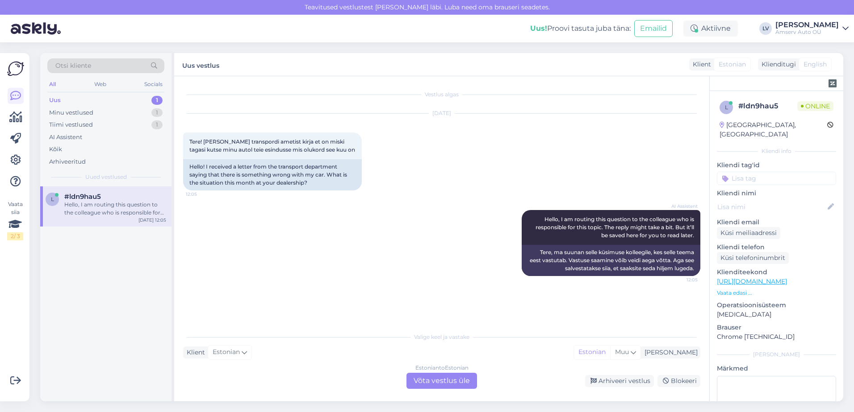
click at [426, 382] on div "Estonian to Estonian Võta vestlus üle" at bounding box center [441, 381] width 71 height 16
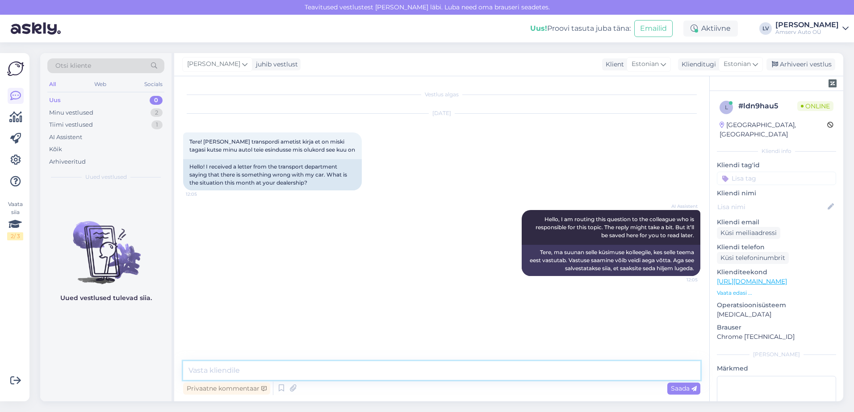
click at [386, 371] on textarea at bounding box center [441, 371] width 517 height 19
type textarea "Tere"
type textarea "Suur tänu pöördumise eest."
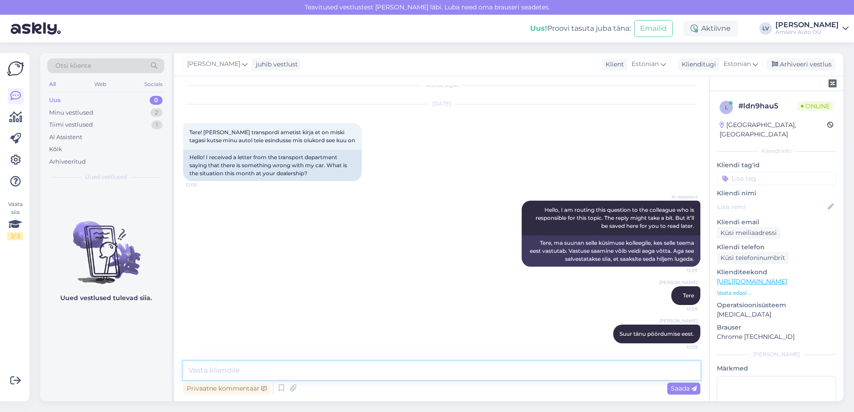
type textarea "T"
type textarea "m"
type textarea "kirjutage palun sõuiduki reg. nr [PERSON_NAME] esindus Teile sobiks?"
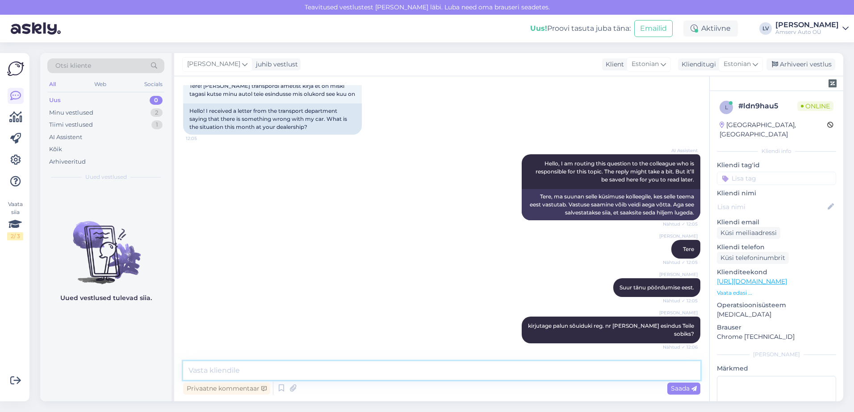
scroll to position [94, 0]
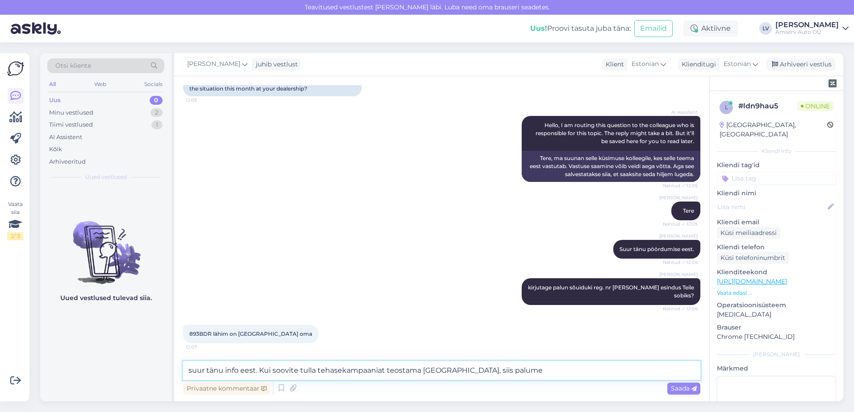
type textarea "suur tänu info eest. Kui soovite tulla tehasekampaaniat teostama [GEOGRAPHIC_DA…"
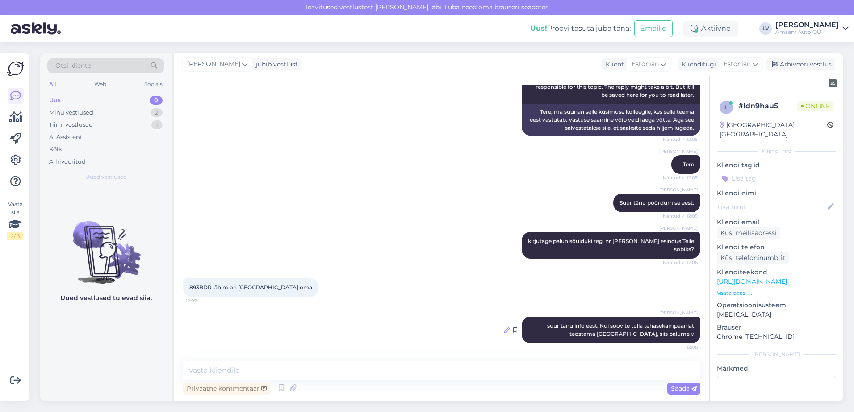
click at [504, 331] on icon at bounding box center [506, 330] width 5 height 5
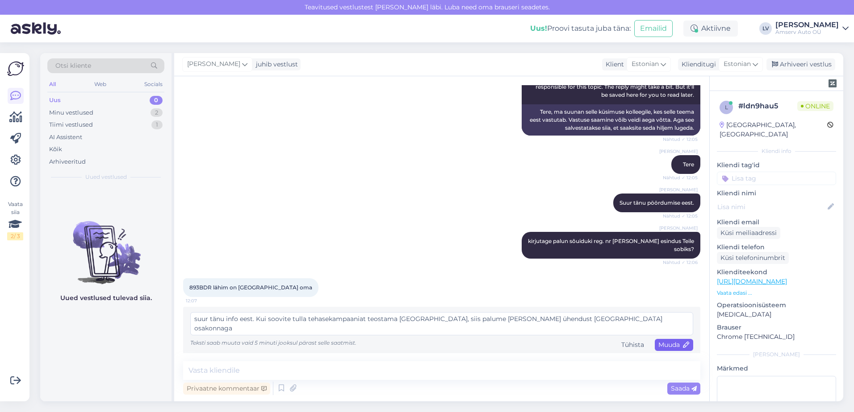
type textarea "suur tänu info eest. Kui soovite tulla tehasekampaaniat teostama [GEOGRAPHIC_DA…"
click at [657, 340] on div "Muuda" at bounding box center [673, 345] width 38 height 12
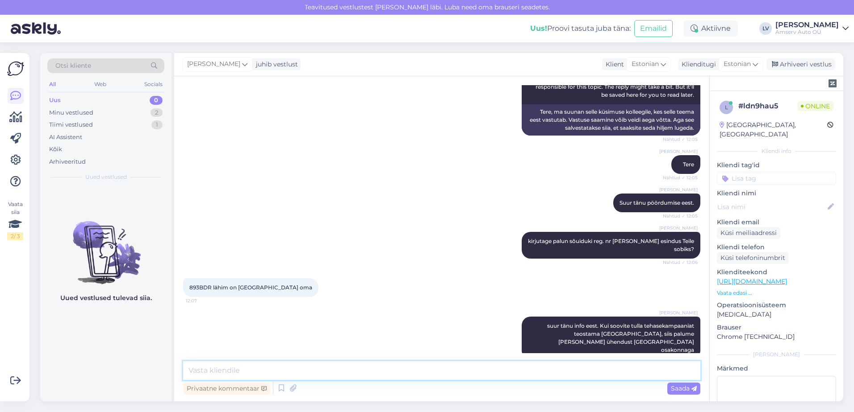
click at [485, 372] on textarea at bounding box center [441, 371] width 517 height 19
type textarea "Ma kohe jagan kontakti"
click at [679, 390] on span "Saada" at bounding box center [684, 389] width 26 height 8
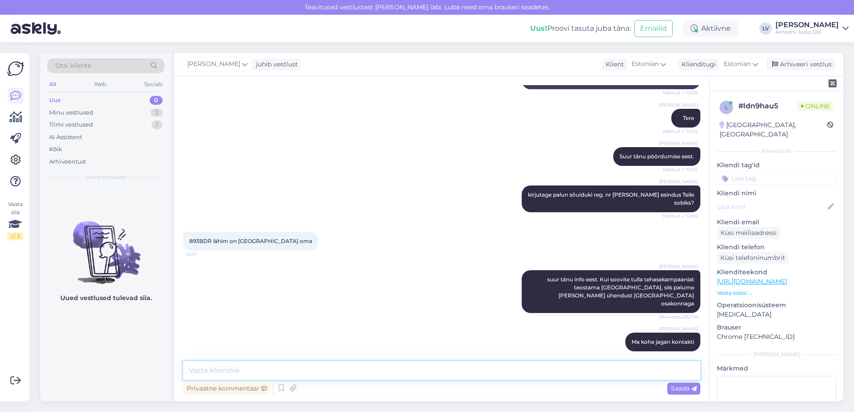
click at [635, 377] on textarea at bounding box center [441, 371] width 517 height 19
type textarea "Palume kirjutada, soovist tulla teostama tehasekampaaniat ja oma kontaktandmed.…"
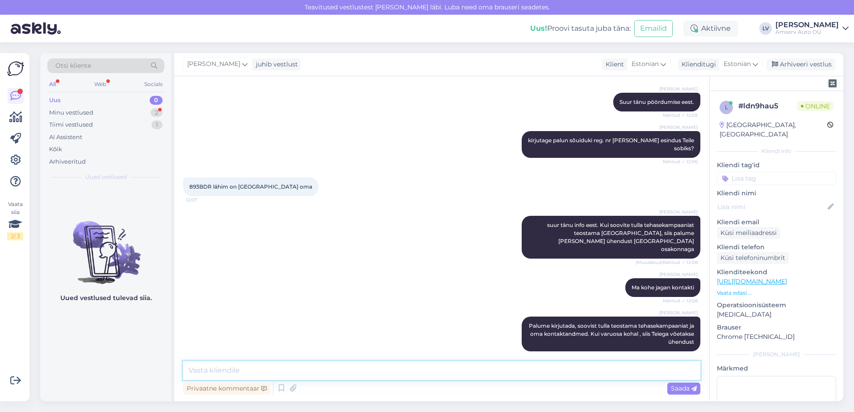
scroll to position [280, 0]
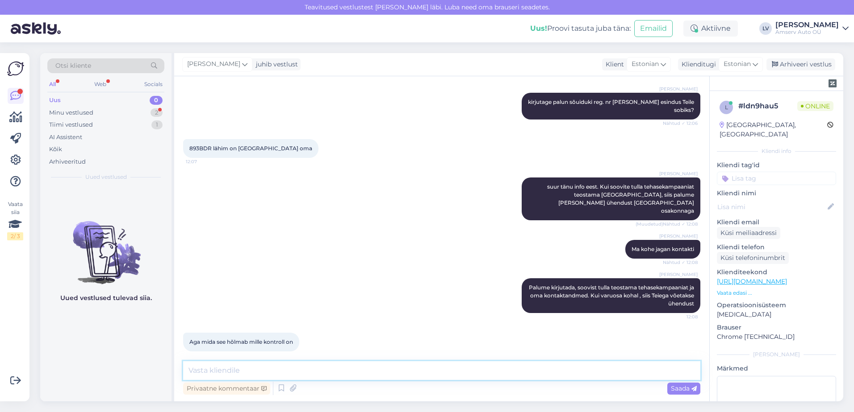
click at [348, 367] on textarea at bounding box center [441, 371] width 517 height 19
paste textarea "650 2177 [EMAIL_ADDRESS][DOMAIN_NAME]"
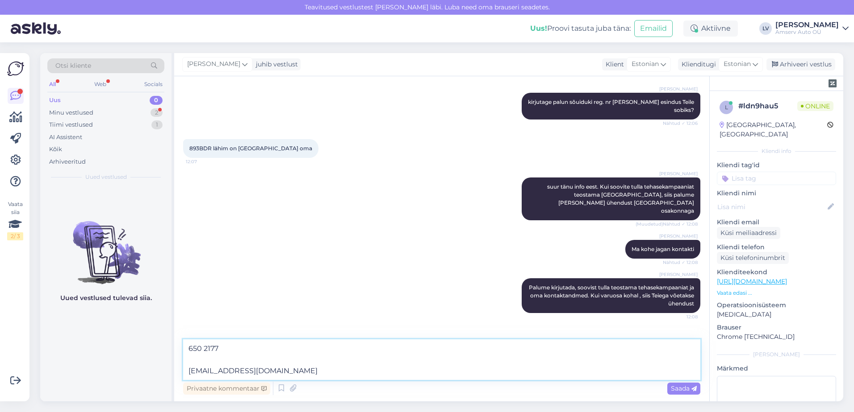
click at [187, 372] on textarea "650 2177 [EMAIL_ADDRESS][DOMAIN_NAME]" at bounding box center [441, 360] width 517 height 41
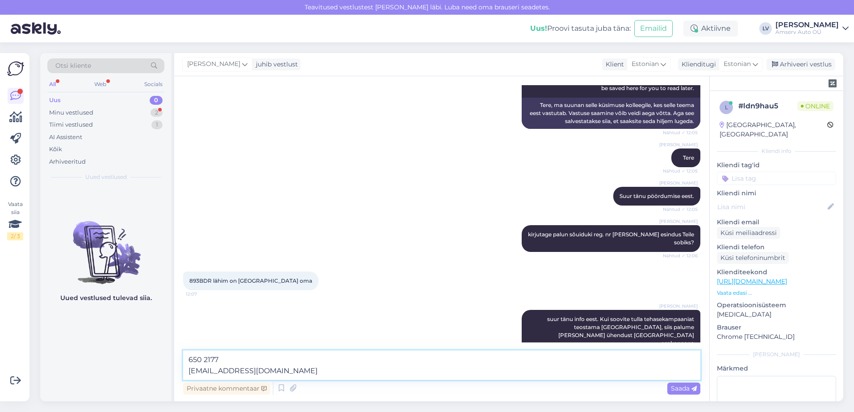
scroll to position [101, 0]
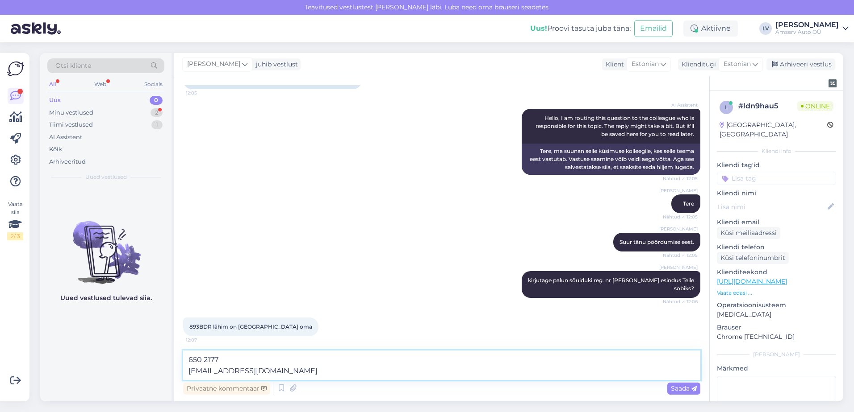
type textarea "650 2177 [EMAIL_ADDRESS][DOMAIN_NAME]"
drag, startPoint x: 212, startPoint y: 330, endPoint x: 188, endPoint y: 327, distance: 23.4
click at [188, 327] on div "893BDR lähim on [GEOGRAPHIC_DATA] oma 12:07" at bounding box center [250, 327] width 135 height 19
copy span "893BDR"
click at [186, 359] on textarea "650 2177 [EMAIL_ADDRESS][DOMAIN_NAME]" at bounding box center [441, 365] width 517 height 29
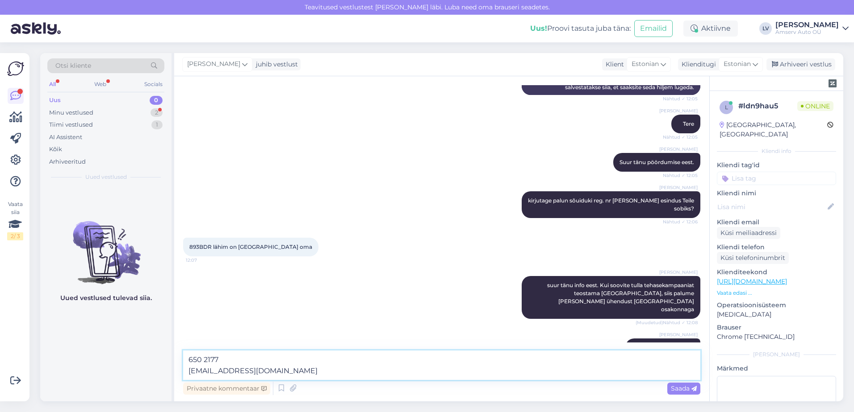
scroll to position [291, 0]
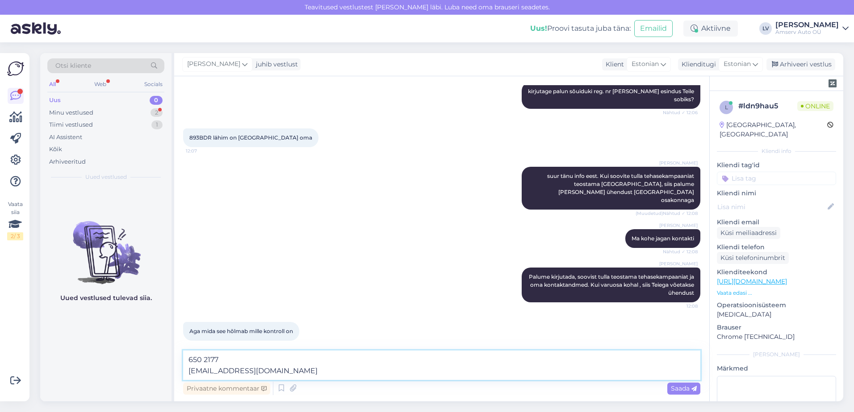
drag, startPoint x: 303, startPoint y: 372, endPoint x: 123, endPoint y: 333, distance: 184.0
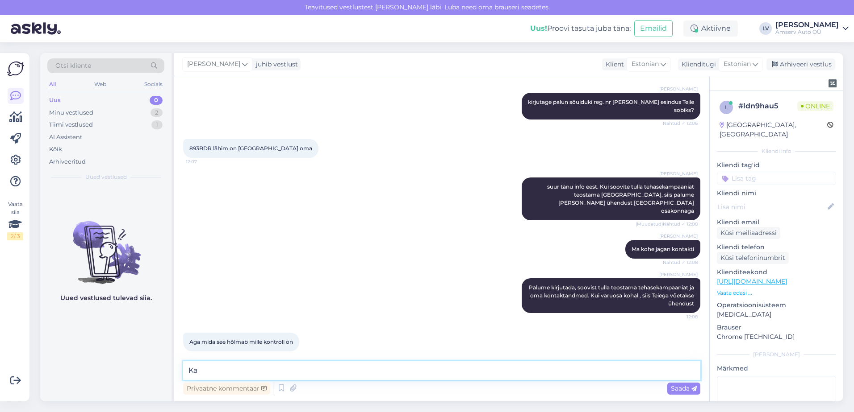
type textarea "K"
type textarea "T"
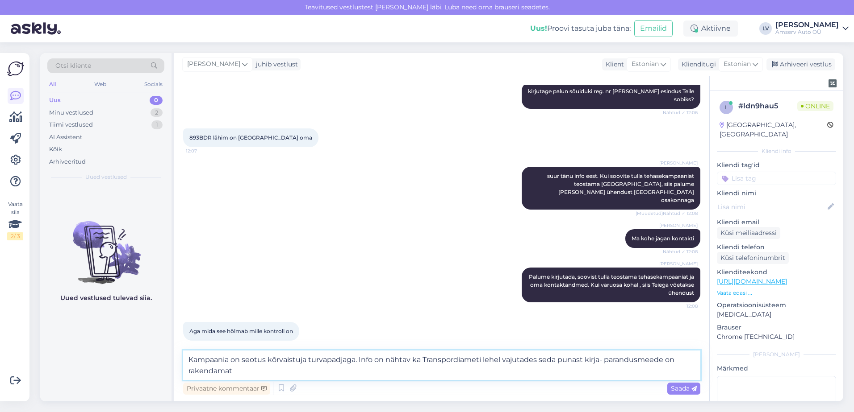
type textarea "Kampaania on seotus kõrvaistuja turvapadjaga. Info on nähtav ka Transpordiameti…"
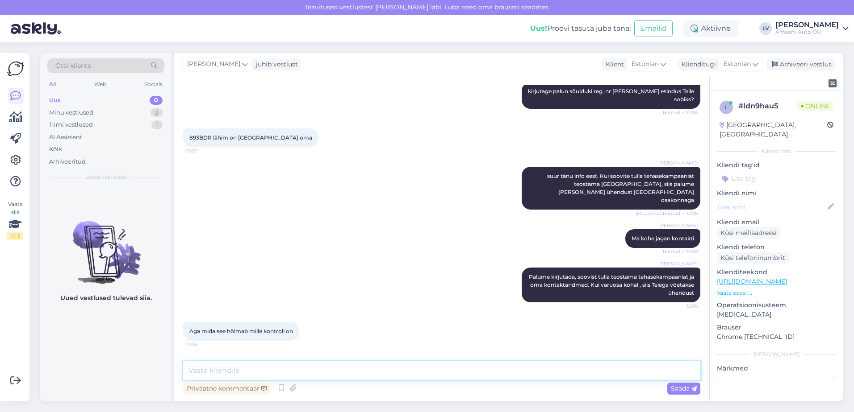
scroll to position [334, 0]
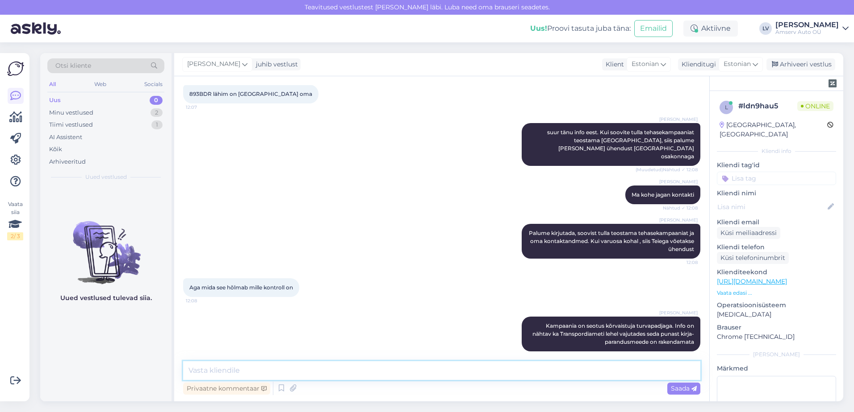
paste textarea "893BDR"
type textarea "8"
click at [221, 379] on textarea at bounding box center [441, 371] width 517 height 19
click at [224, 374] on textarea at bounding box center [441, 371] width 517 height 19
paste textarea "650 2177 [EMAIL_ADDRESS][DOMAIN_NAME]"
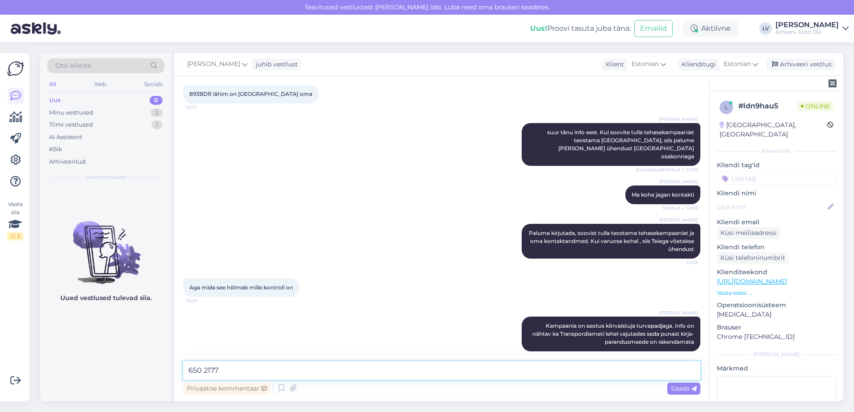
scroll to position [345, 0]
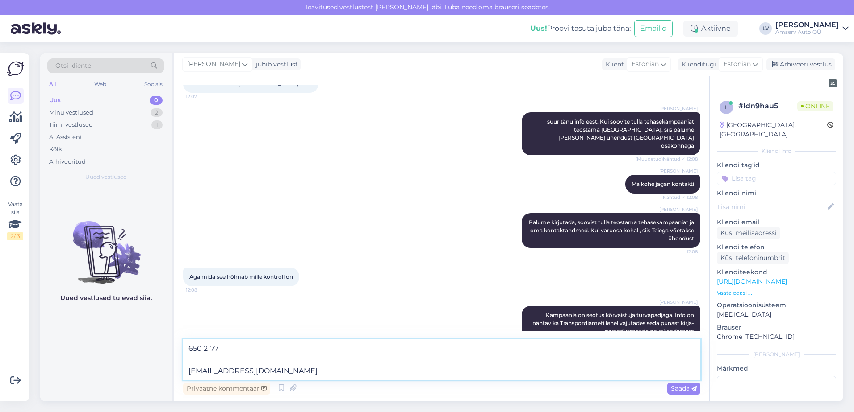
click at [188, 370] on textarea "650 2177 [EMAIL_ADDRESS][DOMAIN_NAME]" at bounding box center [441, 360] width 517 height 41
type textarea "650 2177 [EMAIL_ADDRESS][DOMAIN_NAME]"
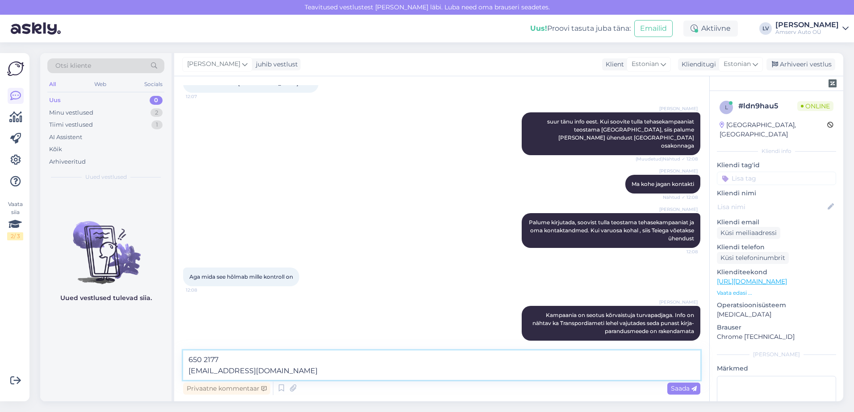
click at [309, 373] on textarea "650 2177 [EMAIL_ADDRESS][DOMAIN_NAME]" at bounding box center [441, 365] width 517 height 29
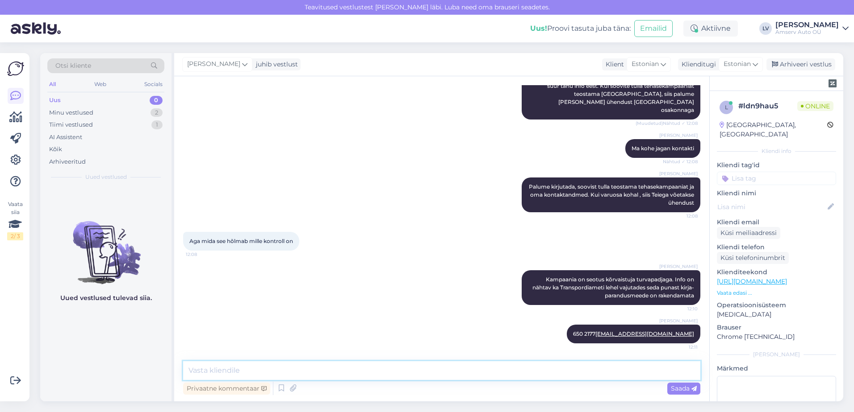
click at [221, 374] on textarea at bounding box center [441, 371] width 517 height 19
type textarea "Kas saame Teile veel kuidagi abiks olla?"
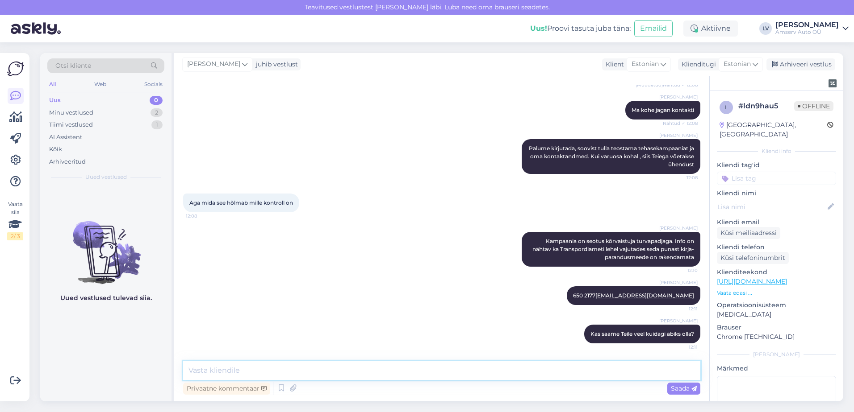
click at [339, 374] on textarea at bounding box center [441, 371] width 517 height 19
type textarea "Palun andke [PERSON_NAME] [PERSON_NAME] Teile veel kuidagi abiks olla. Ilusat p…"
click at [684, 388] on span "Saada" at bounding box center [684, 389] width 26 height 8
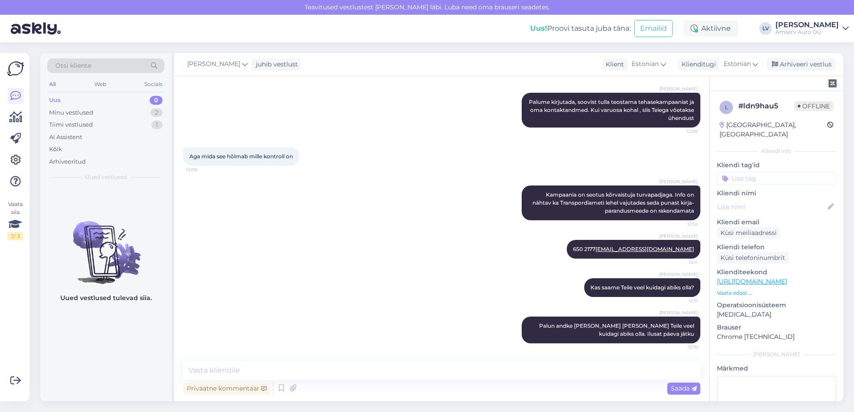
click at [753, 172] on input at bounding box center [775, 178] width 119 height 13
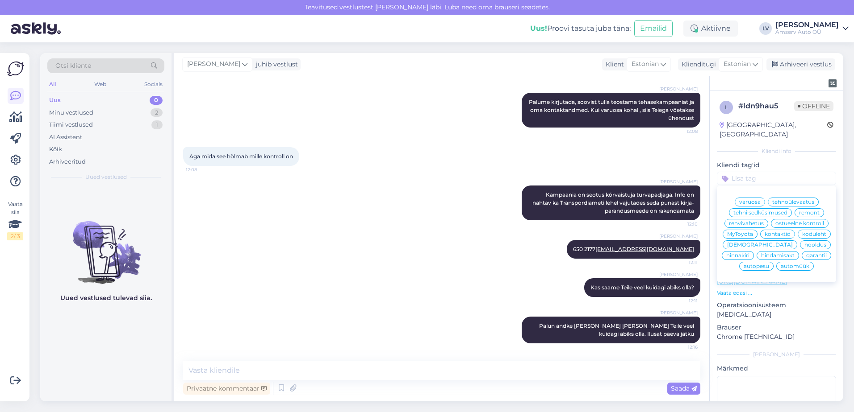
click at [806, 256] on span "garantii" at bounding box center [816, 255] width 21 height 5
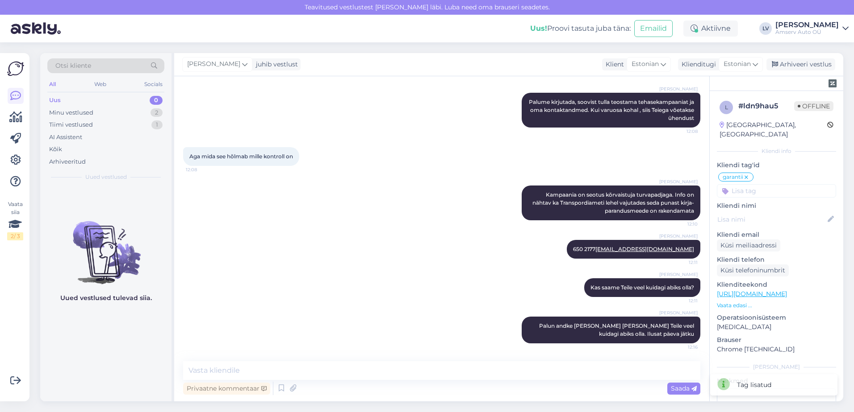
click at [771, 184] on input at bounding box center [775, 190] width 119 height 13
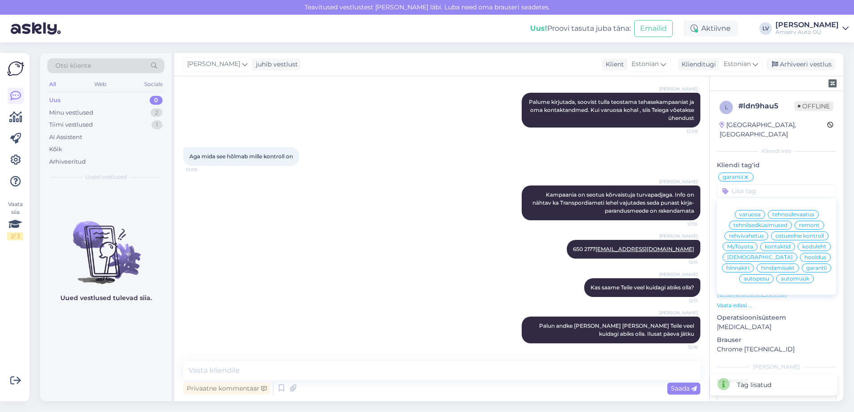
click at [750, 212] on span "varuosa" at bounding box center [749, 214] width 21 height 5
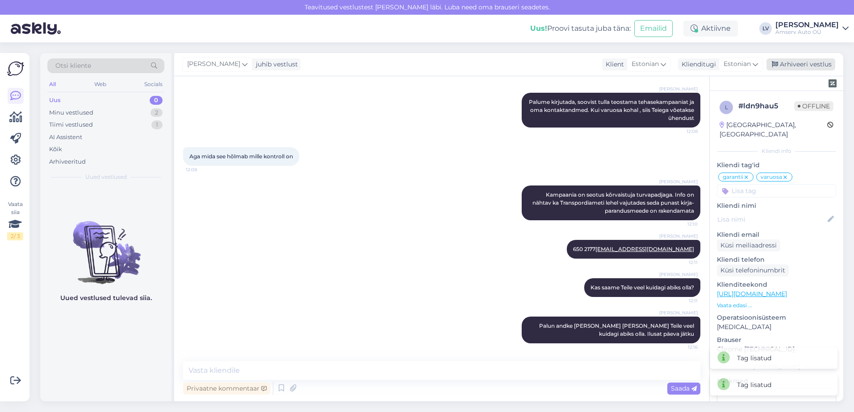
click at [793, 66] on div "Arhiveeri vestlus" at bounding box center [800, 64] width 69 height 12
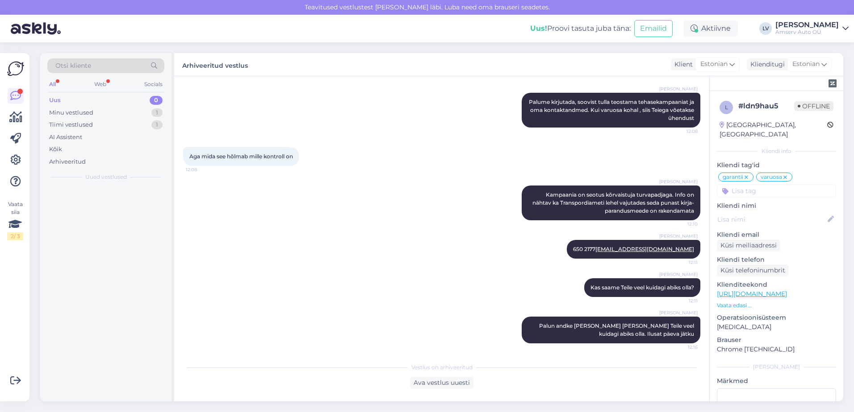
click at [106, 100] on div "Uus 0" at bounding box center [105, 100] width 117 height 12
click at [103, 113] on div "Minu vestlused 1" at bounding box center [105, 113] width 117 height 12
click at [96, 123] on div "Tiimi vestlused 1" at bounding box center [105, 125] width 117 height 12
click at [113, 124] on div "Tiimi vestlused 1" at bounding box center [105, 125] width 117 height 12
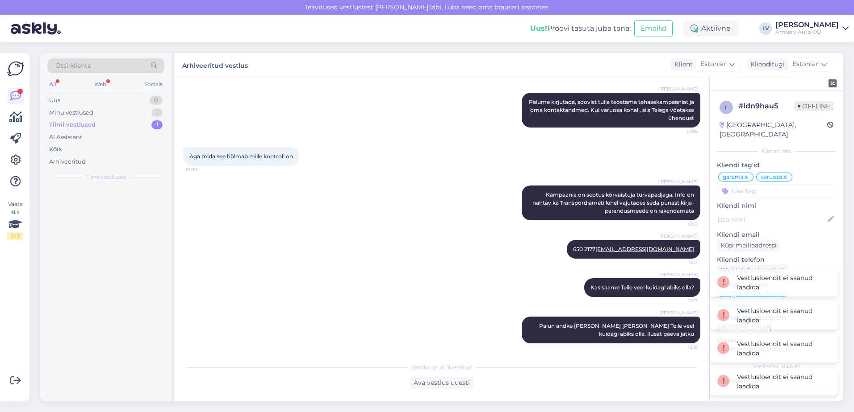
click at [148, 123] on div "Tiimi vestlused 1" at bounding box center [105, 125] width 117 height 12
click at [102, 75] on div "Otsi kliente" at bounding box center [105, 68] width 117 height 20
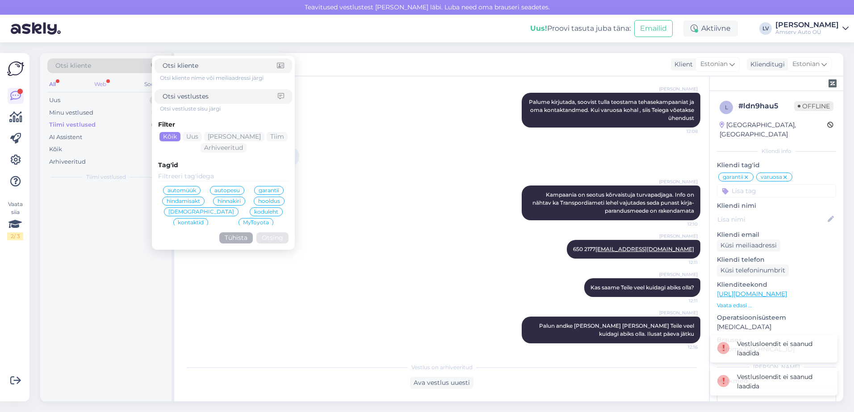
click at [101, 84] on div "Web" at bounding box center [100, 85] width 16 height 12
